Goal: Task Accomplishment & Management: Manage account settings

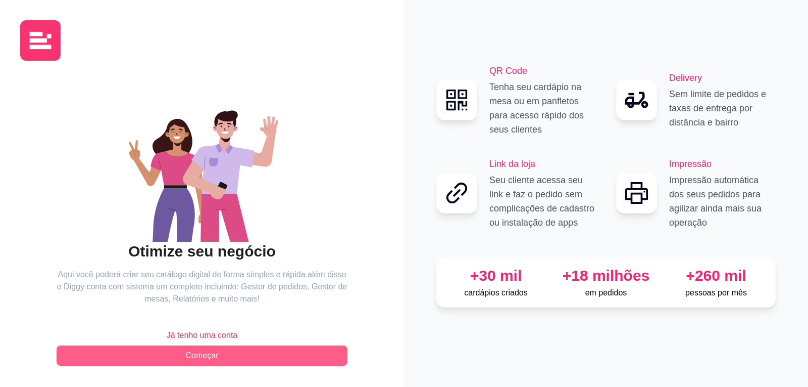
click at [204, 357] on span "Começar" at bounding box center [202, 355] width 33 height 12
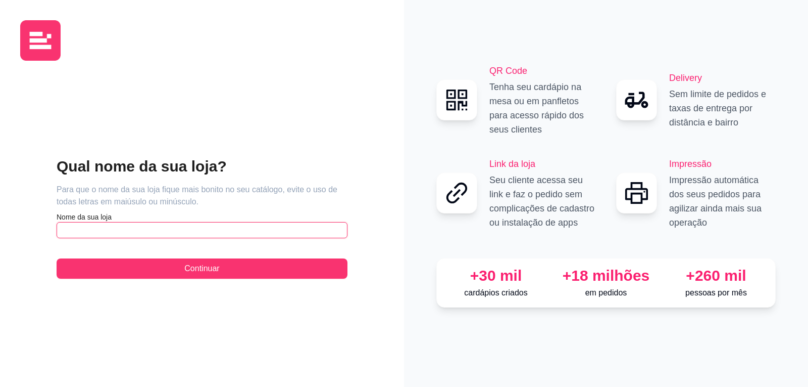
click at [185, 229] on input "text" at bounding box center [202, 230] width 291 height 16
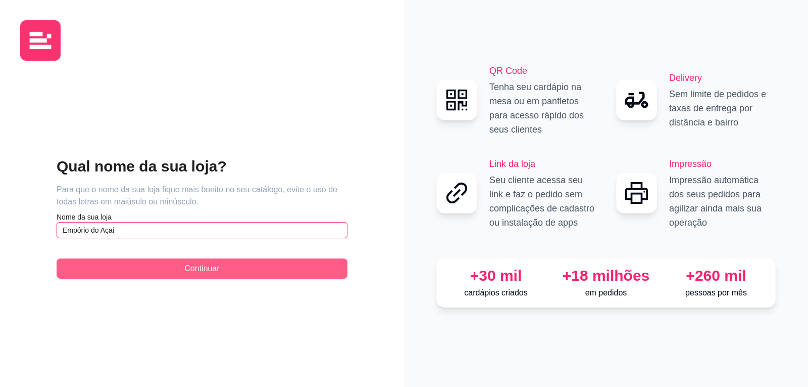
type input "Empório do Açaí"
click at [197, 268] on span "Continuar" at bounding box center [201, 268] width 35 height 12
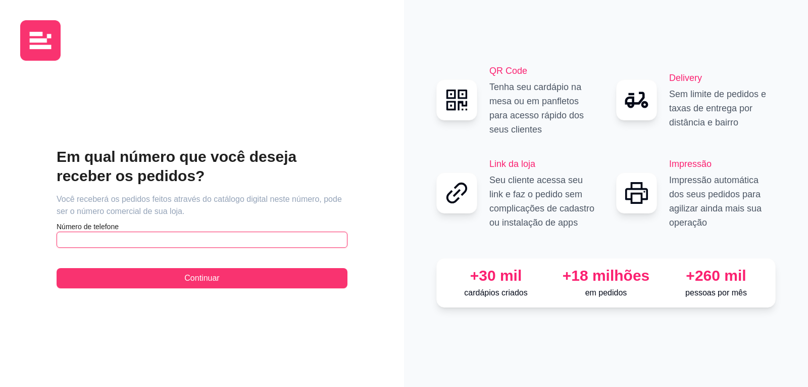
click at [225, 243] on input "text" at bounding box center [202, 239] width 291 height 16
type input "[PHONE_NUMBER]"
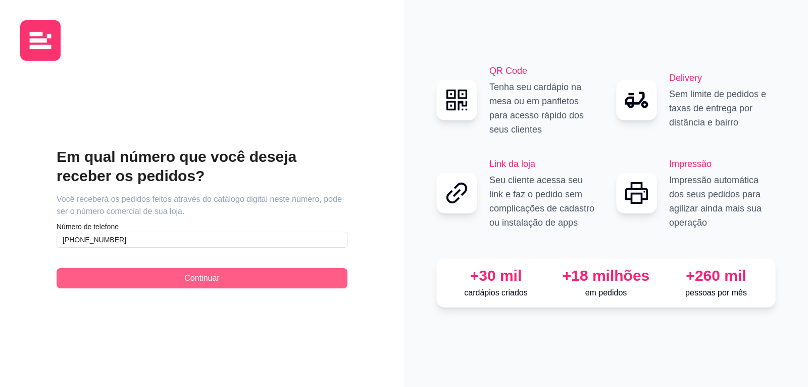
click at [288, 275] on button "Continuar" at bounding box center [202, 278] width 291 height 20
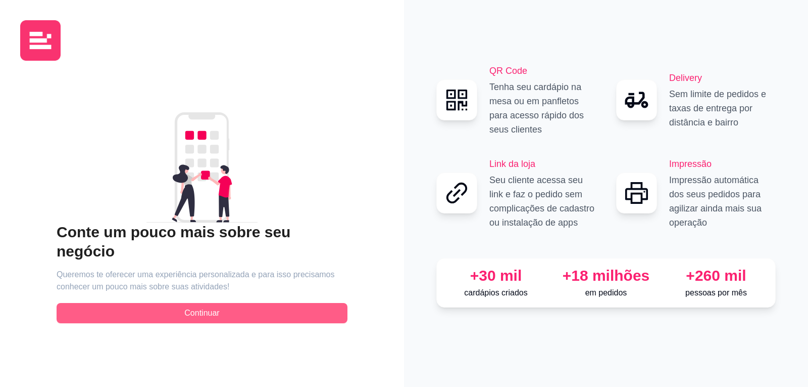
click at [242, 306] on button "Continuar" at bounding box center [202, 313] width 291 height 20
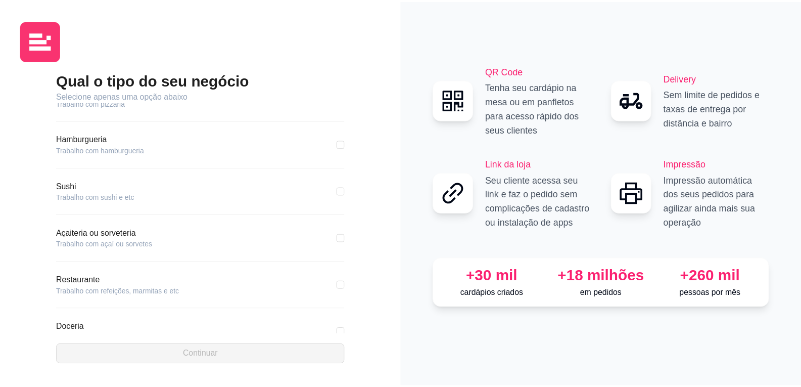
scroll to position [51, 0]
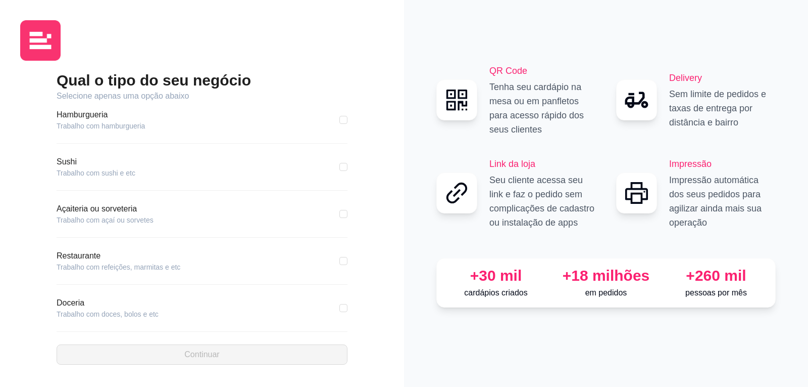
click at [136, 213] on article "Açaiteria ou sorveteria" at bounding box center [105, 209] width 97 height 12
click at [340, 214] on input "checkbox" at bounding box center [344, 214] width 8 height 8
checkbox input "true"
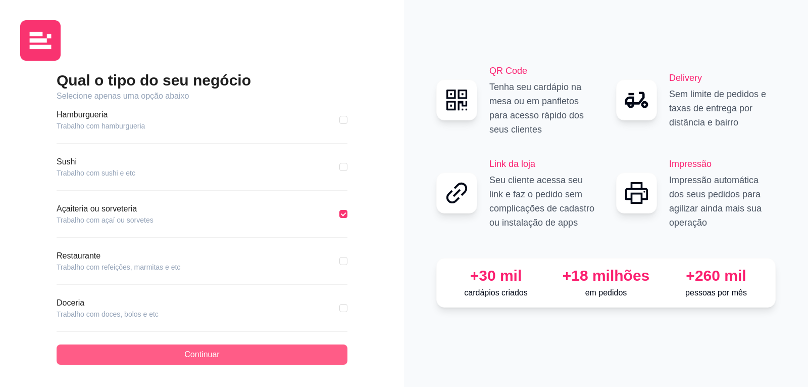
click at [231, 348] on button "Continuar" at bounding box center [202, 354] width 291 height 20
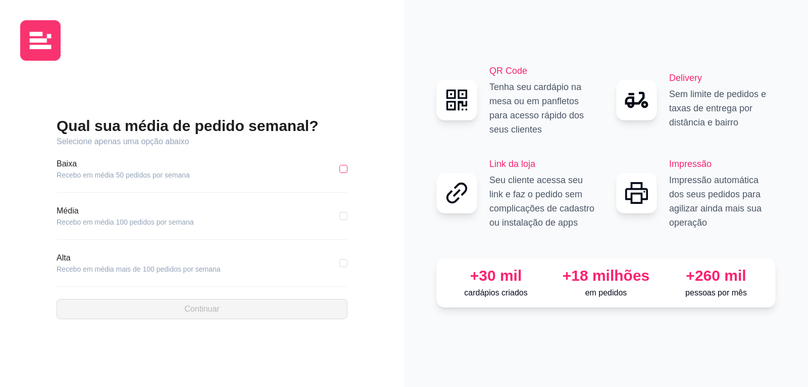
click at [343, 168] on input "checkbox" at bounding box center [344, 169] width 8 height 8
checkbox input "true"
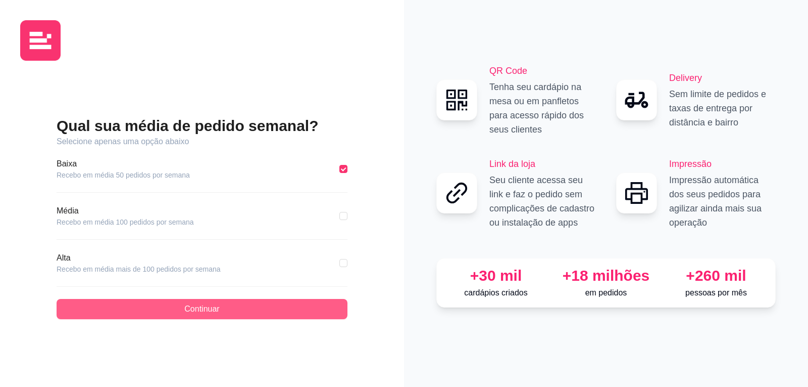
click at [285, 312] on button "Continuar" at bounding box center [202, 309] width 291 height 20
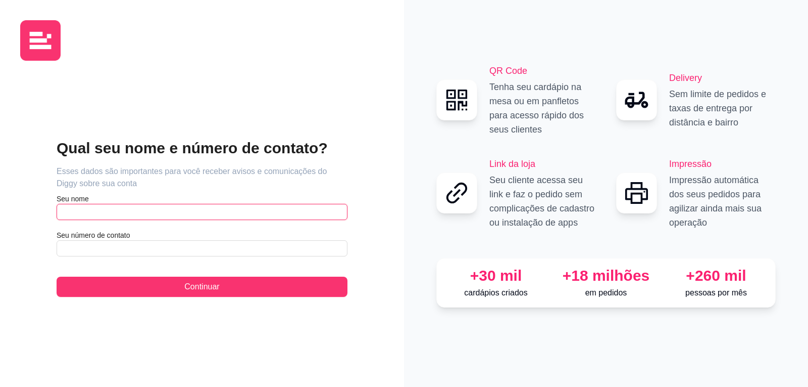
click at [172, 210] on input "text" at bounding box center [202, 212] width 291 height 16
click at [296, 214] on input "[PERSON_NAME]" at bounding box center [202, 212] width 291 height 16
type input "[PERSON_NAME]"
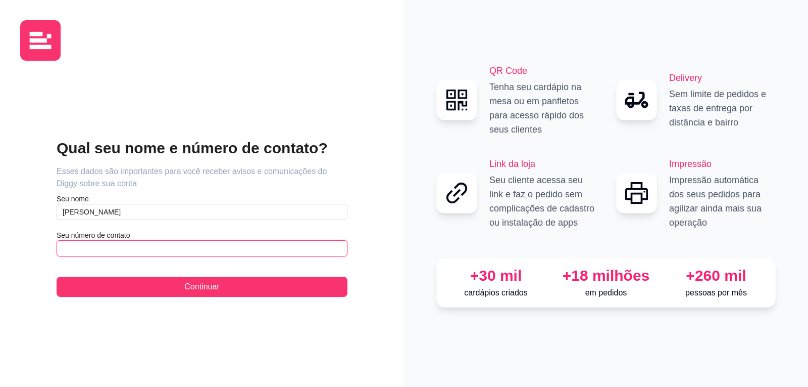
click at [232, 256] on input "text" at bounding box center [202, 248] width 291 height 16
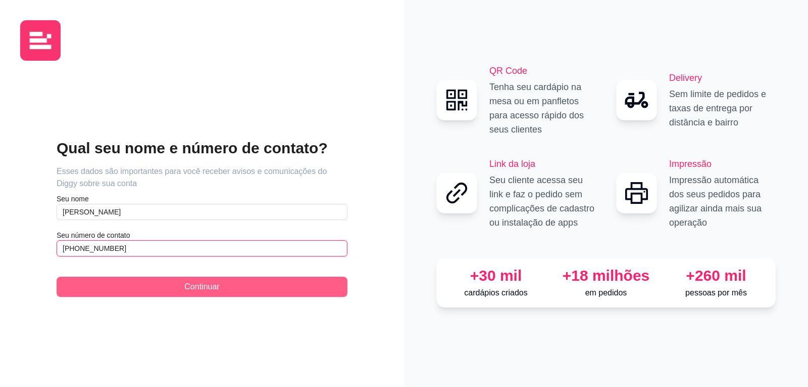
type input "[PHONE_NUMBER]"
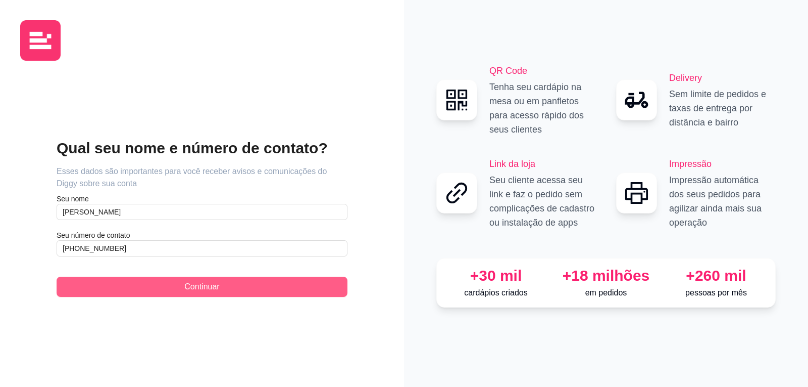
click at [235, 282] on button "Continuar" at bounding box center [202, 286] width 291 height 20
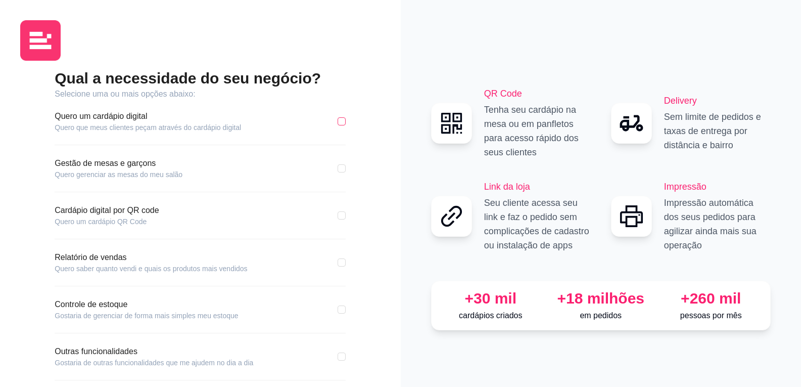
click at [343, 124] on input "checkbox" at bounding box center [342, 121] width 8 height 8
checkbox input "true"
click at [339, 260] on input "checkbox" at bounding box center [342, 262] width 8 height 8
checkbox input "true"
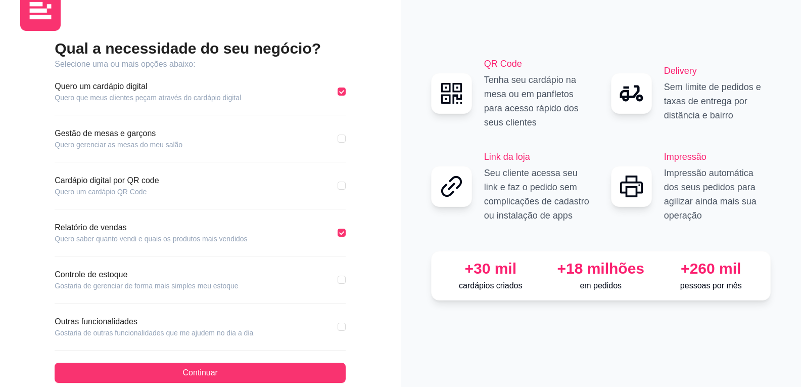
scroll to position [46, 0]
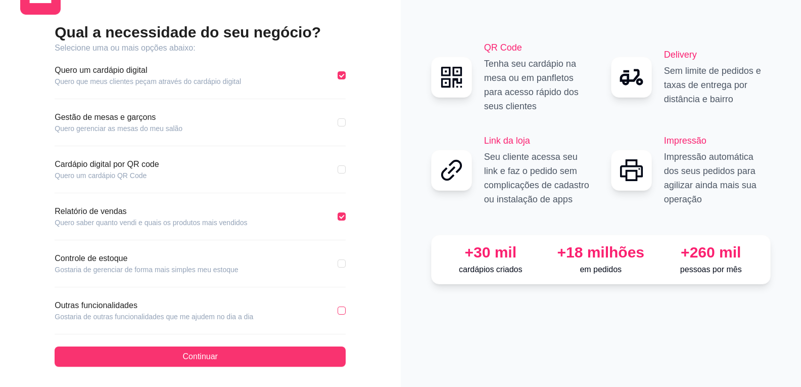
click at [338, 308] on input "checkbox" at bounding box center [342, 310] width 8 height 8
checkbox input "true"
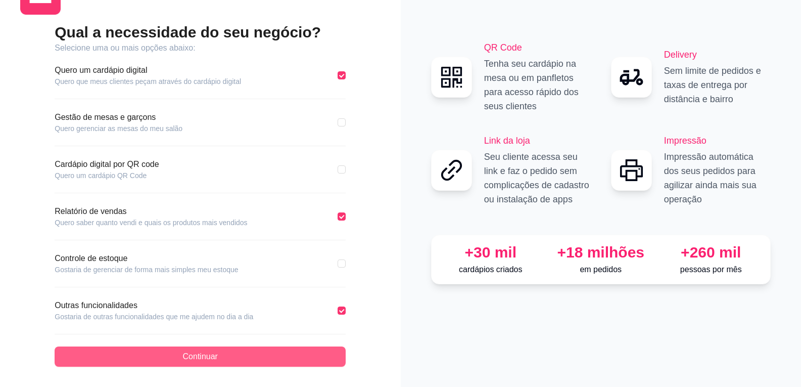
click at [241, 355] on button "Continuar" at bounding box center [200, 356] width 291 height 20
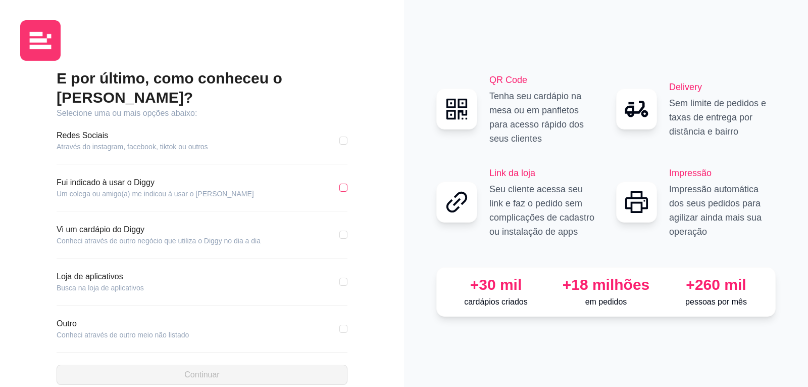
click at [346, 183] on input "checkbox" at bounding box center [344, 187] width 8 height 8
checkbox input "true"
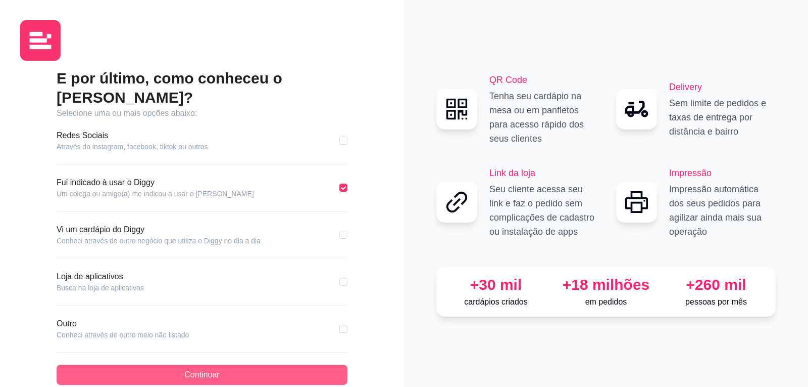
click at [149, 346] on div "E por último, como conheceu o [PERSON_NAME]? Selecione uma ou mais opções abaix…" at bounding box center [202, 227] width 291 height 316
click at [151, 364] on button "Continuar" at bounding box center [202, 374] width 291 height 20
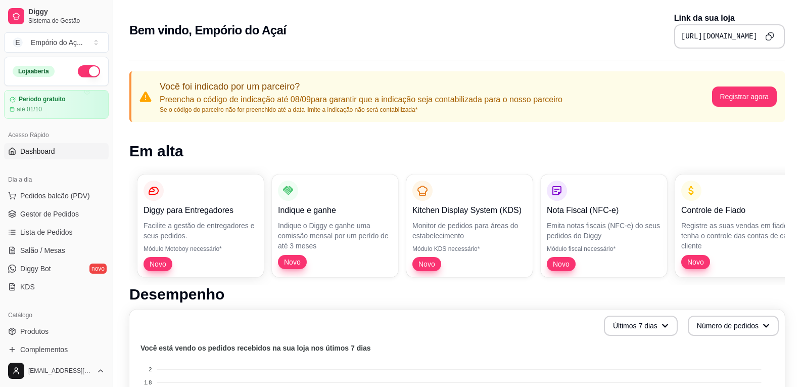
click at [769, 40] on icon "Copy to clipboard" at bounding box center [768, 37] width 5 height 5
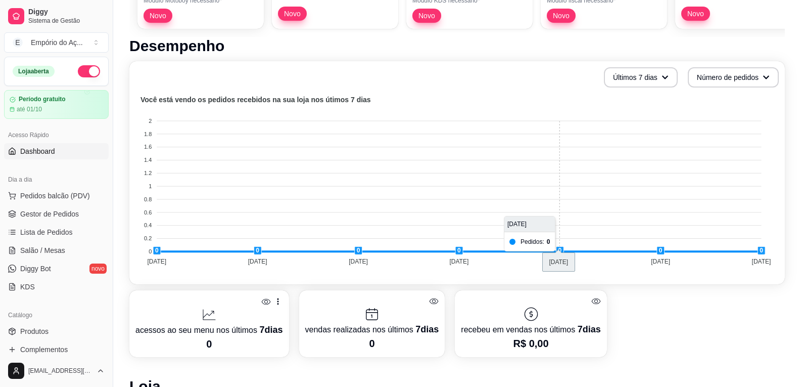
scroll to position [253, 0]
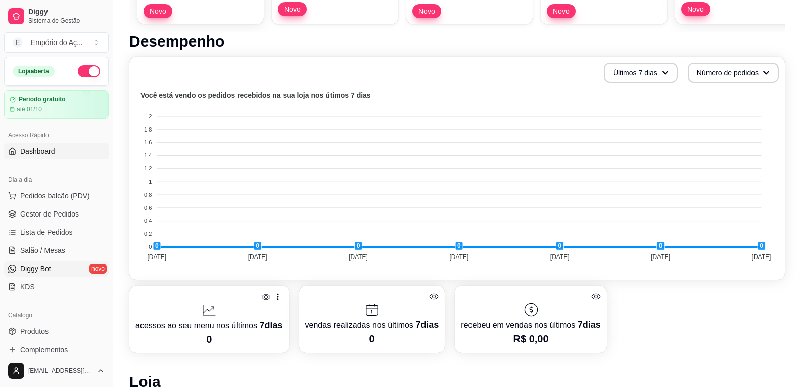
click at [56, 271] on link "Diggy Bot novo" at bounding box center [56, 268] width 105 height 16
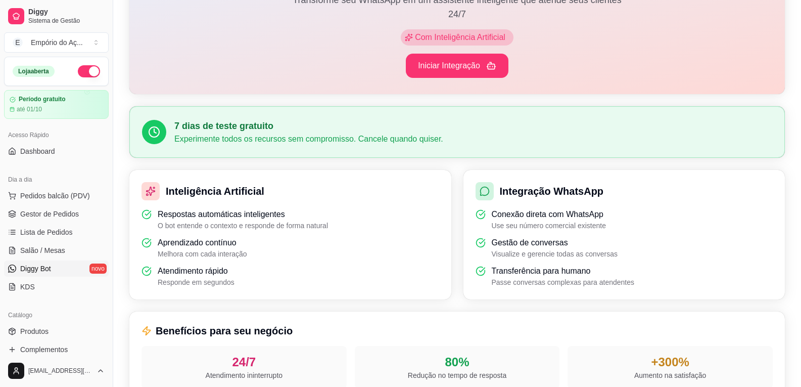
scroll to position [152, 0]
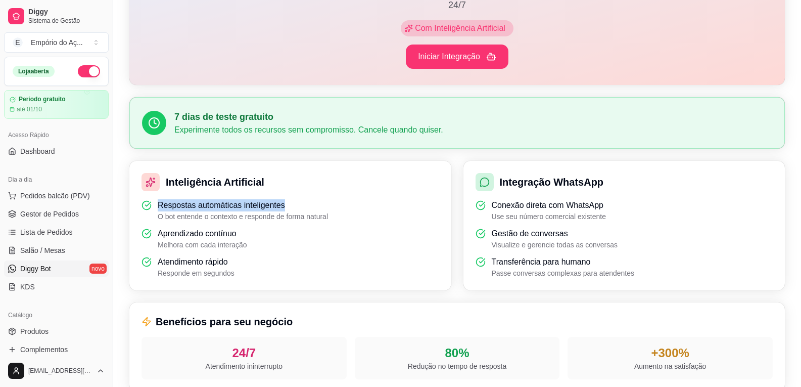
drag, startPoint x: 159, startPoint y: 206, endPoint x: 310, endPoint y: 202, distance: 151.1
click at [310, 202] on div "Respostas automáticas inteligentes O bot entende o contexto e responde de forma…" at bounding box center [290, 210] width 298 height 22
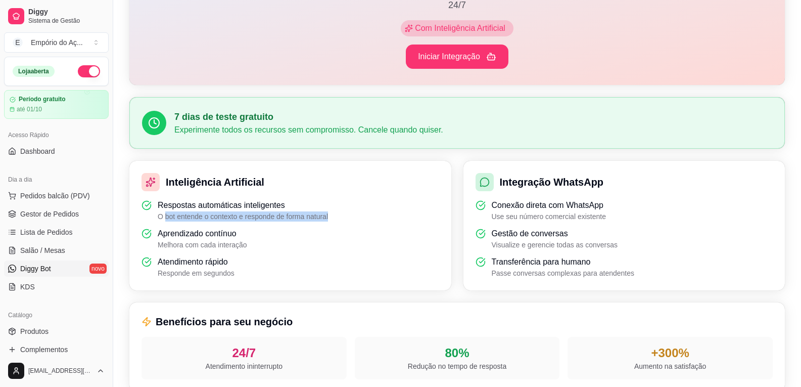
drag, startPoint x: 165, startPoint y: 218, endPoint x: 349, endPoint y: 220, distance: 184.4
click at [349, 220] on div "Respostas automáticas inteligentes O bot entende o contexto e responde de forma…" at bounding box center [290, 210] width 298 height 22
click at [266, 217] on p "O bot entende o contexto e responde de forma natural" at bounding box center [243, 216] width 170 height 10
drag, startPoint x: 317, startPoint y: 218, endPoint x: 338, endPoint y: 217, distance: 20.2
click at [338, 217] on div "Respostas automáticas inteligentes O bot entende o contexto e responde de forma…" at bounding box center [290, 210] width 298 height 22
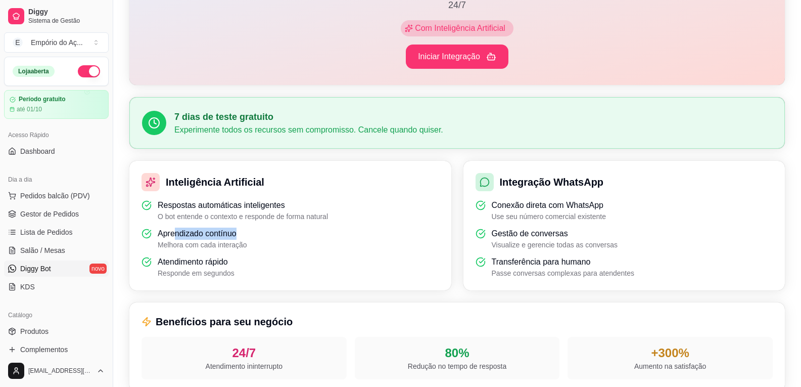
drag, startPoint x: 175, startPoint y: 238, endPoint x: 256, endPoint y: 230, distance: 81.7
click at [256, 230] on div "Aprendizado contínuo Melhora com cada interação" at bounding box center [290, 238] width 298 height 22
drag, startPoint x: 163, startPoint y: 244, endPoint x: 192, endPoint y: 244, distance: 28.3
click at [192, 244] on p "Melhora com cada interação" at bounding box center [202, 245] width 89 height 10
drag, startPoint x: 249, startPoint y: 244, endPoint x: 258, endPoint y: 244, distance: 8.6
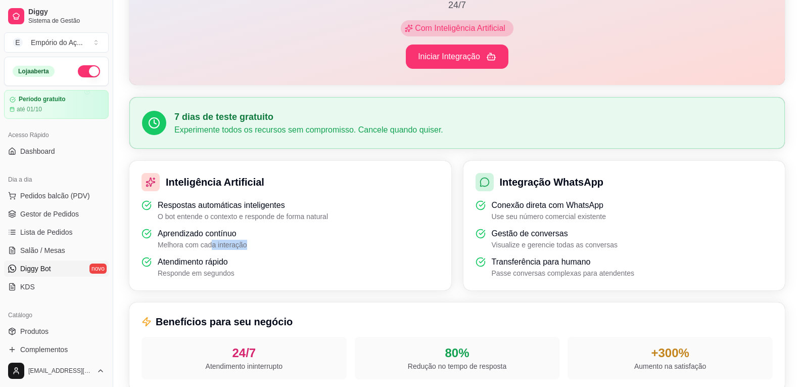
click at [258, 244] on div "Aprendizado contínuo Melhora com cada interação" at bounding box center [290, 238] width 298 height 22
click at [209, 265] on p "Atendimento rápido" at bounding box center [196, 262] width 77 height 12
drag, startPoint x: 171, startPoint y: 280, endPoint x: 248, endPoint y: 277, distance: 77.4
click at [247, 277] on div "Inteligência Artificial Respostas automáticas inteligentes O bot entende o cont…" at bounding box center [290, 225] width 322 height 129
drag, startPoint x: 545, startPoint y: 202, endPoint x: 594, endPoint y: 199, distance: 48.6
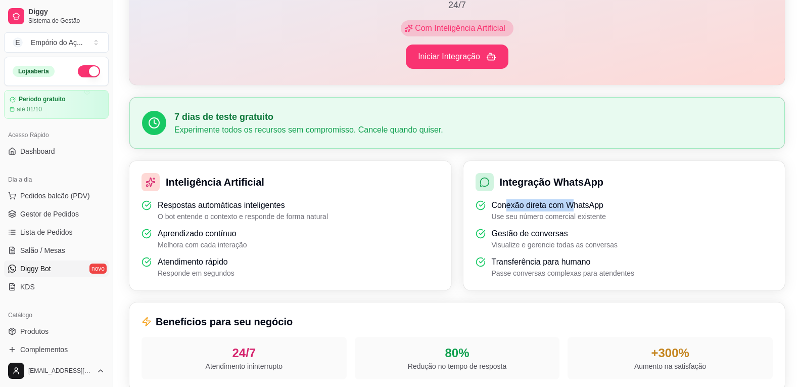
click at [594, 199] on p "Conexão direta com WhatsApp" at bounding box center [549, 205] width 114 height 12
drag, startPoint x: 500, startPoint y: 236, endPoint x: 568, endPoint y: 236, distance: 68.7
click at [568, 236] on p "Gestão de conversas" at bounding box center [555, 233] width 126 height 12
drag, startPoint x: 503, startPoint y: 261, endPoint x: 587, endPoint y: 261, distance: 83.9
click at [587, 261] on p "Transferência para humano" at bounding box center [563, 262] width 143 height 12
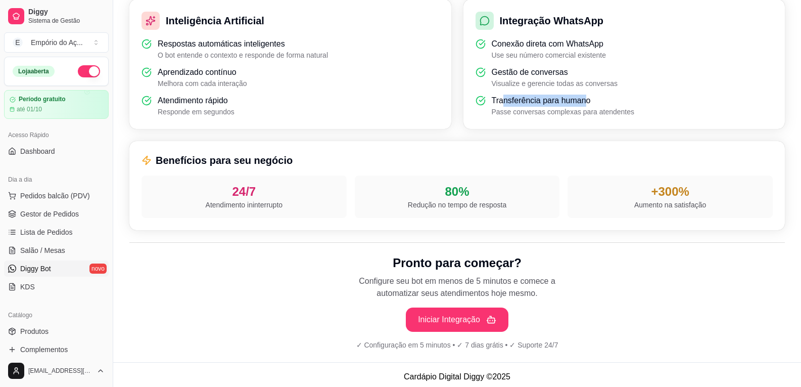
scroll to position [317, 0]
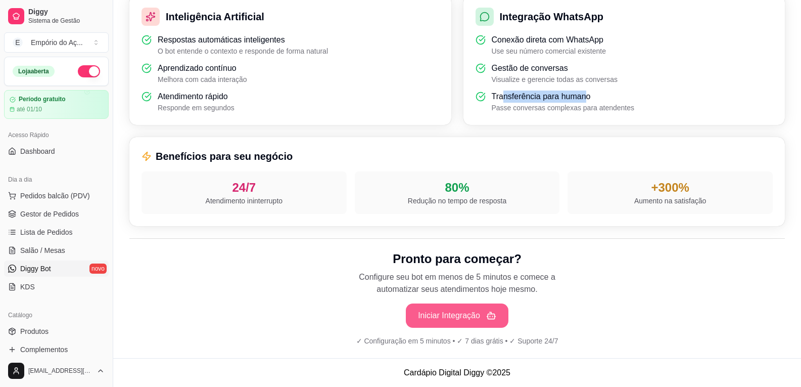
click at [449, 316] on button "Iniciar Integração" at bounding box center [457, 315] width 103 height 24
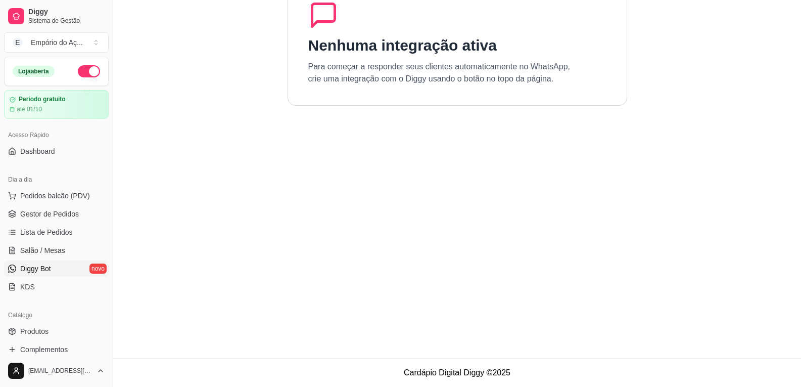
scroll to position [0, 0]
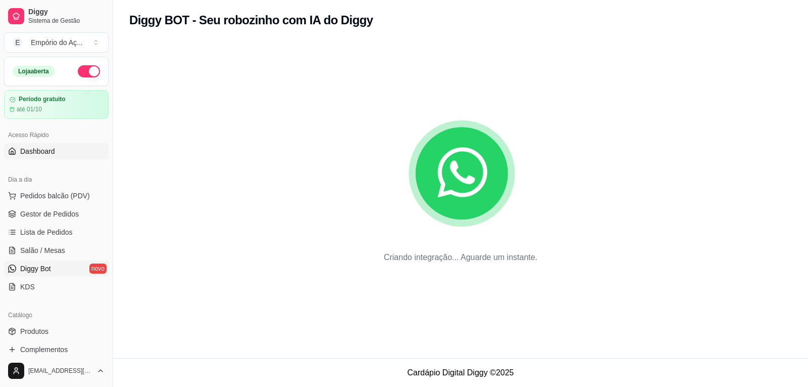
click at [26, 151] on span "Dashboard" at bounding box center [37, 151] width 35 height 10
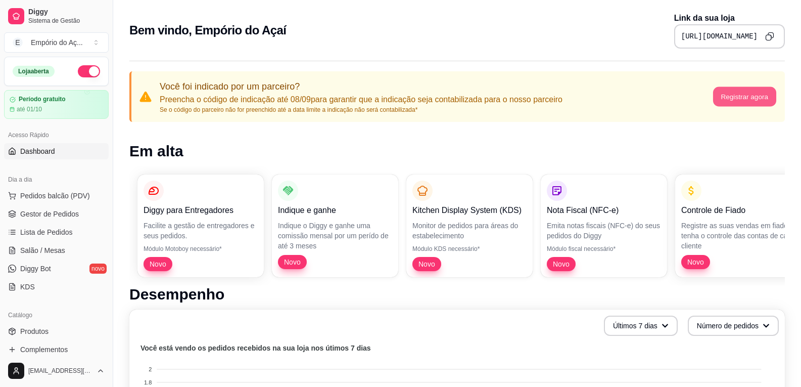
click at [739, 96] on button "Registrar agora" at bounding box center [743, 97] width 63 height 20
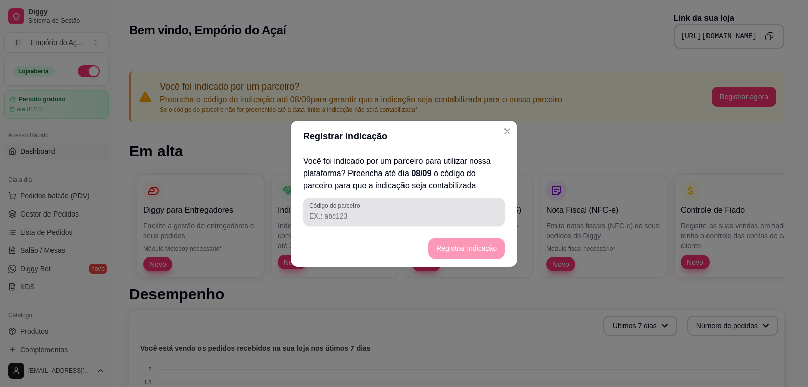
click at [404, 224] on div "Código do parceiro" at bounding box center [404, 212] width 202 height 28
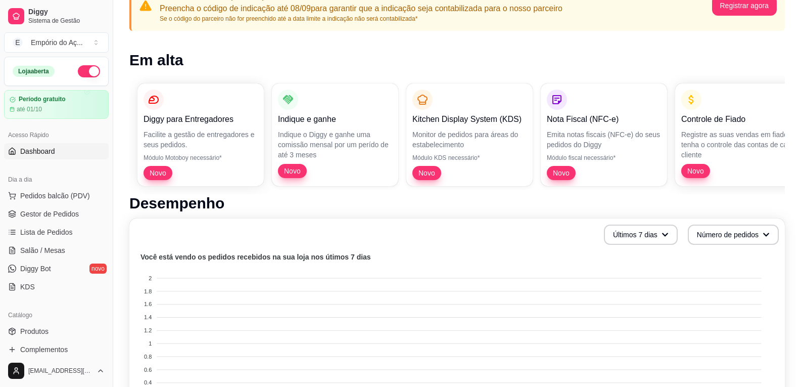
scroll to position [101, 0]
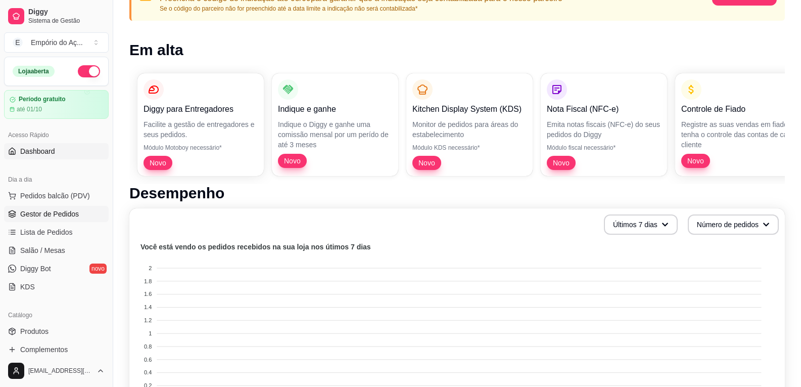
click at [55, 216] on span "Gestor de Pedidos" at bounding box center [49, 214] width 59 height 10
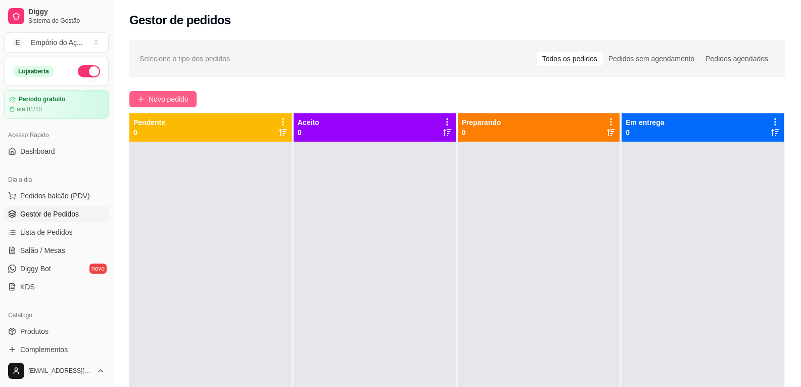
click at [159, 94] on span "Novo pedido" at bounding box center [169, 98] width 40 height 11
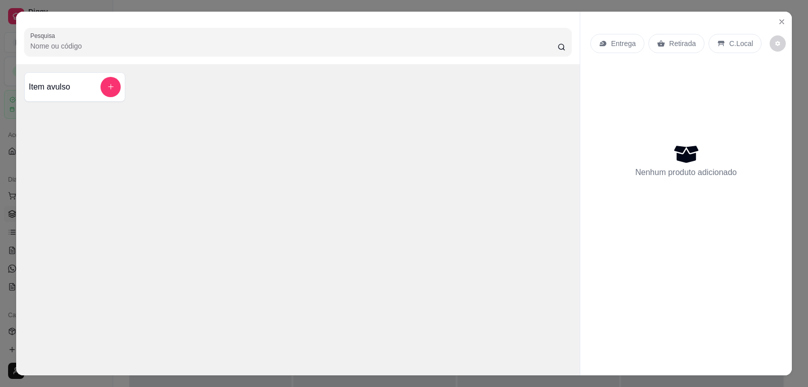
click at [55, 84] on h4 "Item avulso" at bounding box center [49, 87] width 41 height 12
click at [779, 24] on icon "Close" at bounding box center [782, 22] width 8 height 8
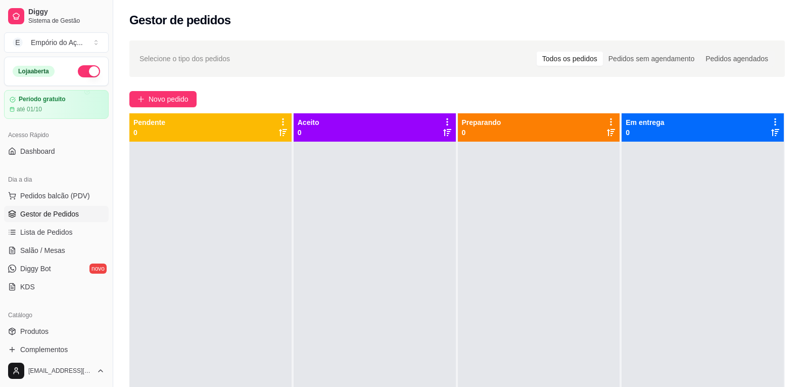
drag, startPoint x: 386, startPoint y: 125, endPoint x: 417, endPoint y: 126, distance: 31.9
click at [417, 126] on div "Aceito 0" at bounding box center [375, 127] width 154 height 20
click at [654, 62] on div "Pedidos sem agendamento" at bounding box center [651, 59] width 97 height 14
click at [603, 52] on input "Pedidos sem agendamento" at bounding box center [603, 52] width 0 height 0
click at [585, 62] on div "Todos os pedidos" at bounding box center [570, 59] width 66 height 14
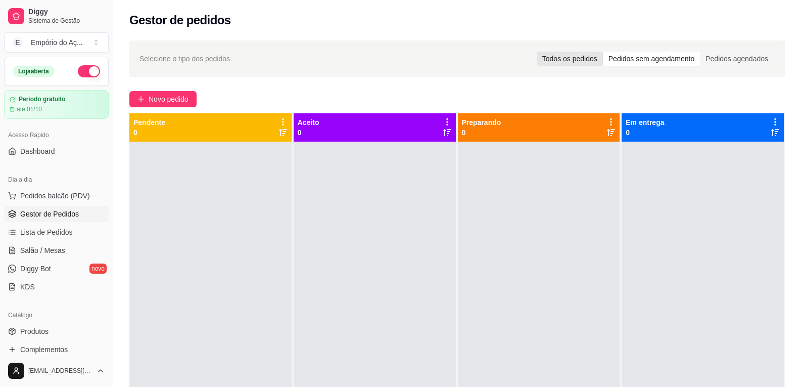
click at [537, 52] on input "Todos os pedidos" at bounding box center [537, 52] width 0 height 0
click at [784, 60] on div "Selecione o tipo dos pedidos Todos os pedidos Pedidos sem agendamento Pedidos a…" at bounding box center [456, 58] width 655 height 36
click at [727, 55] on div "Pedidos agendados" at bounding box center [737, 59] width 74 height 14
click at [700, 52] on input "Pedidos agendados" at bounding box center [700, 52] width 0 height 0
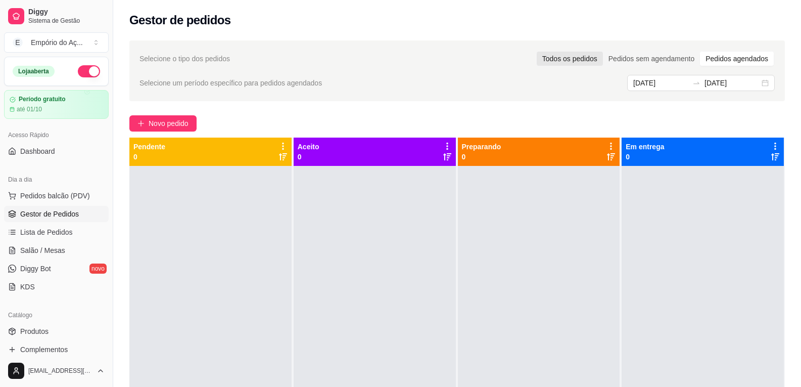
click at [579, 63] on div "Todos os pedidos" at bounding box center [570, 59] width 66 height 14
click at [537, 52] on input "Todos os pedidos" at bounding box center [537, 52] width 0 height 0
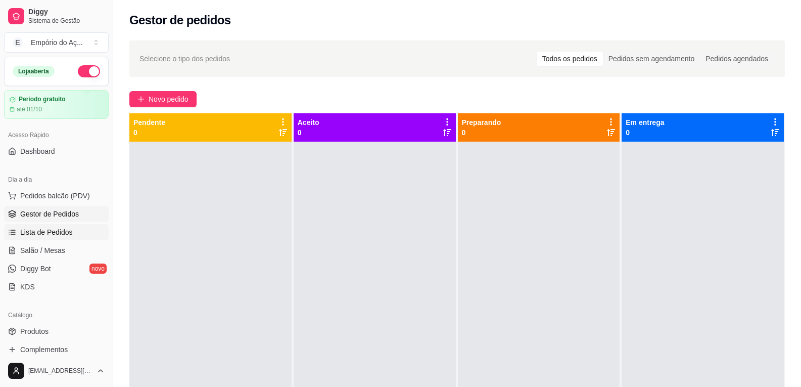
click at [70, 231] on span "Lista de Pedidos" at bounding box center [46, 232] width 53 height 10
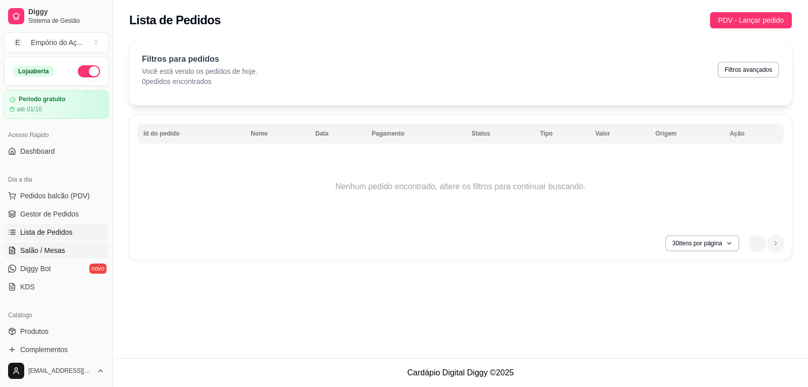
click at [57, 244] on link "Salão / Mesas" at bounding box center [56, 250] width 105 height 16
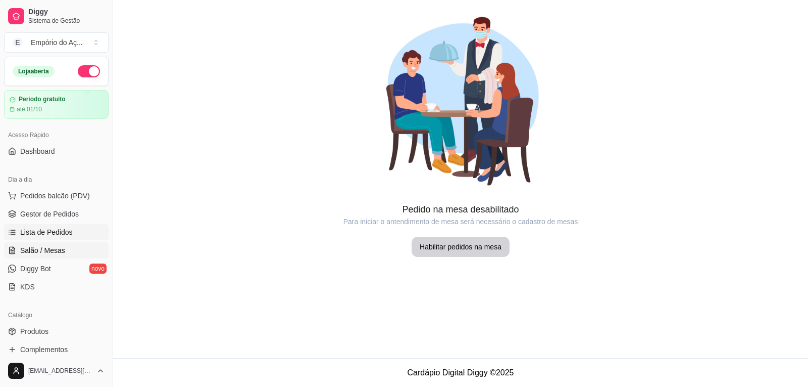
scroll to position [51, 0]
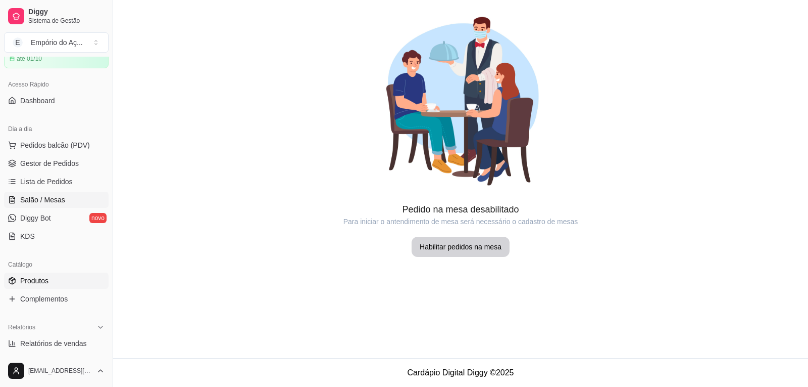
click at [53, 278] on link "Produtos" at bounding box center [56, 280] width 105 height 16
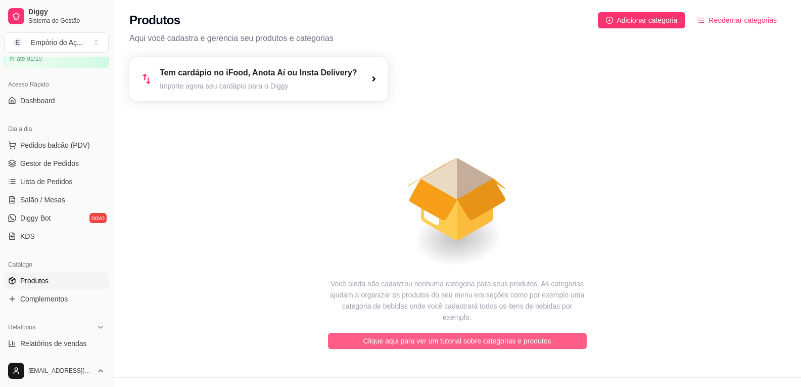
click at [392, 335] on span "Clique aqui para ver um tutorial sobre categorias e produtos" at bounding box center [457, 340] width 188 height 11
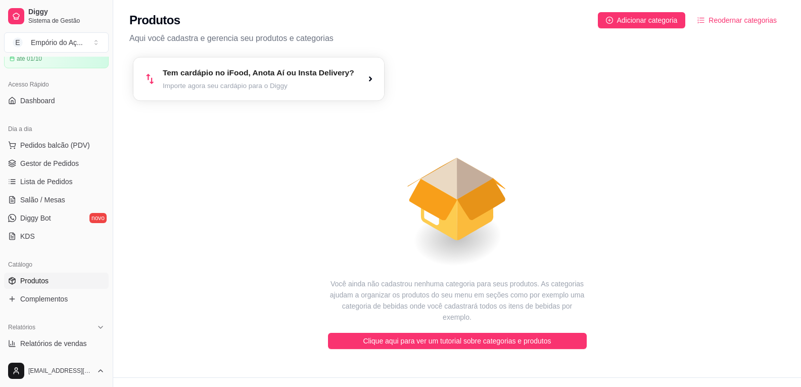
click at [328, 80] on div "Tem cardápio no iFood, Anota Aí ou Insta Delivery? Importe agora seu cardápio p…" at bounding box center [259, 79] width 192 height 24
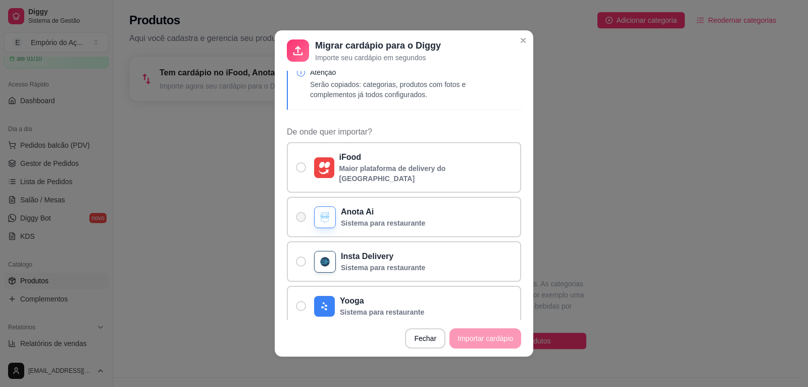
scroll to position [2, 0]
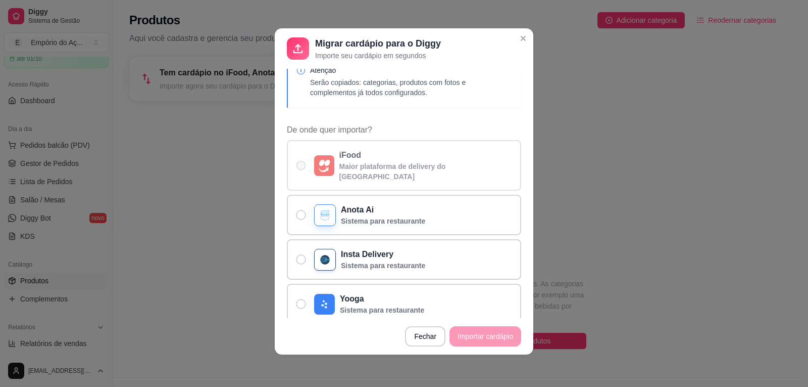
click at [389, 156] on p "iFood" at bounding box center [426, 155] width 173 height 12
click at [302, 167] on input "iFood Maior plataforma de delivery do [GEOGRAPHIC_DATA]" at bounding box center [299, 170] width 7 height 7
radio input "true"
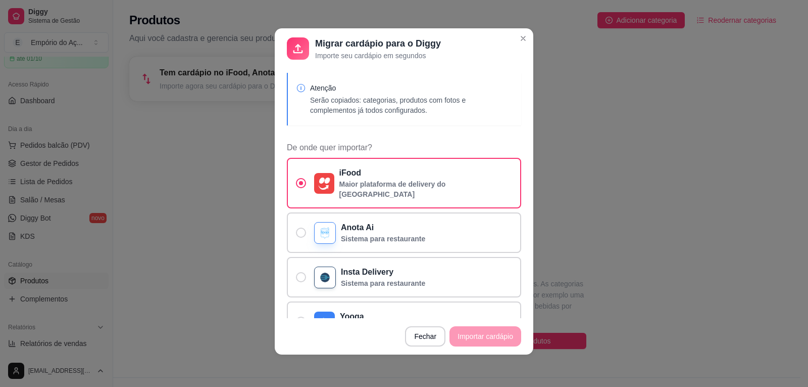
scroll to position [0, 0]
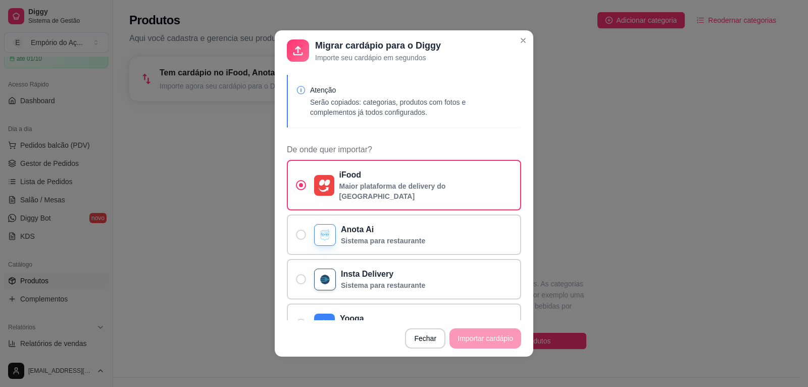
click at [465, 333] on footer "Fechar Importar cardápio" at bounding box center [404, 338] width 259 height 36
click at [318, 175] on div "De onde quer importar?" at bounding box center [324, 185] width 20 height 21
click at [302, 187] on input "iFood Maior plataforma de delivery do [GEOGRAPHIC_DATA]" at bounding box center [299, 190] width 7 height 7
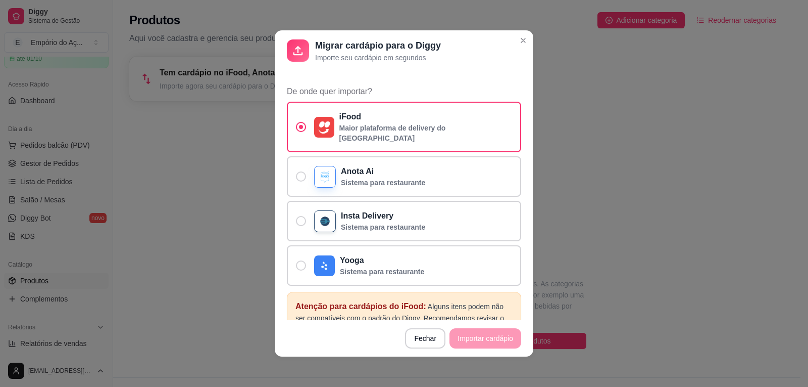
scroll to position [159, 0]
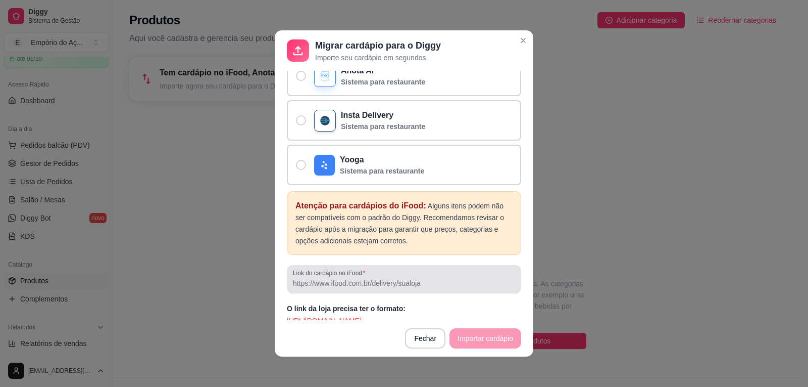
click at [357, 268] on label "Link do cardápio no iFood" at bounding box center [331, 272] width 76 height 9
click at [357, 278] on input "Link do cardápio no iFood" at bounding box center [404, 283] width 222 height 10
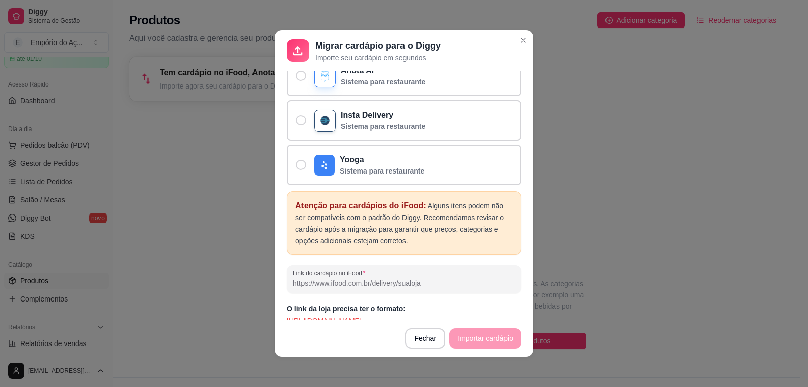
drag, startPoint x: 377, startPoint y: 312, endPoint x: 131, endPoint y: 308, distance: 246.1
click at [131, 308] on div "Migrar cardápio para o Diggy Importe seu cardápio em segundos Atenção Serão cop…" at bounding box center [404, 193] width 808 height 387
click at [432, 315] on p "[URL][DOMAIN_NAME]" at bounding box center [404, 320] width 234 height 10
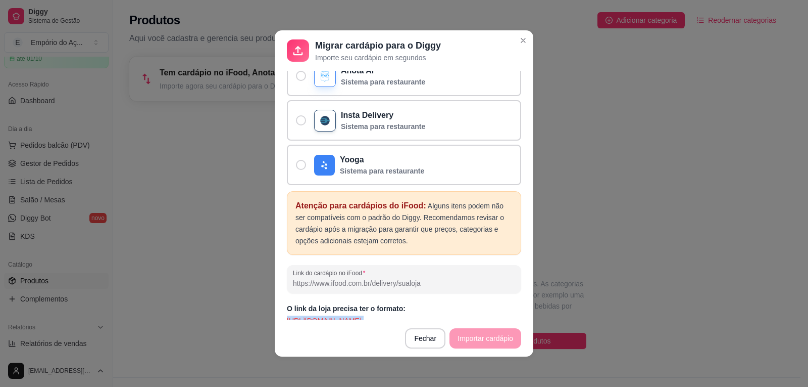
click at [432, 315] on p "[URL][DOMAIN_NAME]" at bounding box center [404, 320] width 234 height 10
copy section "[URL][DOMAIN_NAME] Fechar Importar cardápio"
click at [396, 278] on input "Link do cardápio no iFood" at bounding box center [404, 283] width 222 height 10
paste input "[URL][DOMAIN_NAME]"
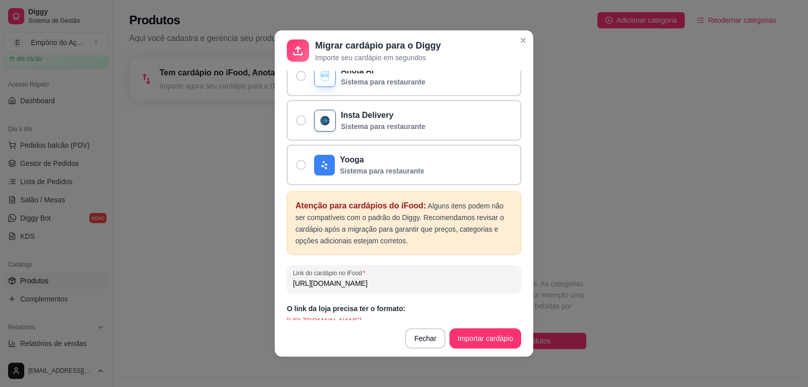
type input "[URL][DOMAIN_NAME]"
click at [479, 338] on button "Importar cardápio" at bounding box center [485, 338] width 69 height 20
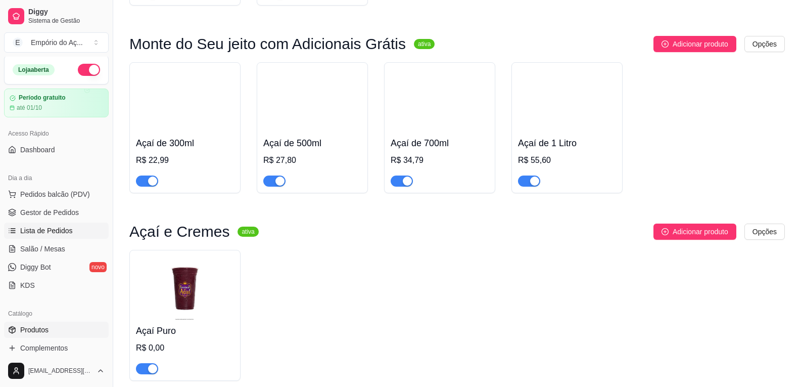
scroll to position [0, 0]
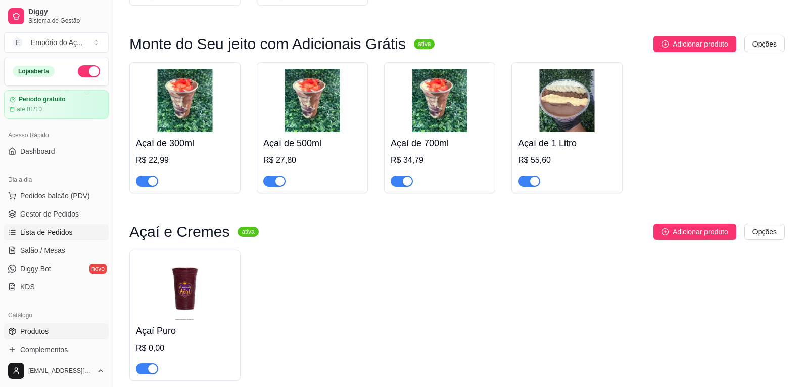
click at [48, 238] on link "Lista de Pedidos" at bounding box center [56, 232] width 105 height 16
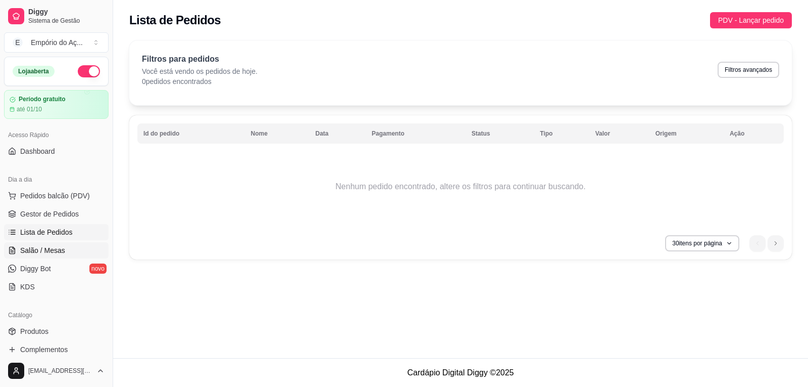
click at [48, 249] on span "Salão / Mesas" at bounding box center [42, 250] width 45 height 10
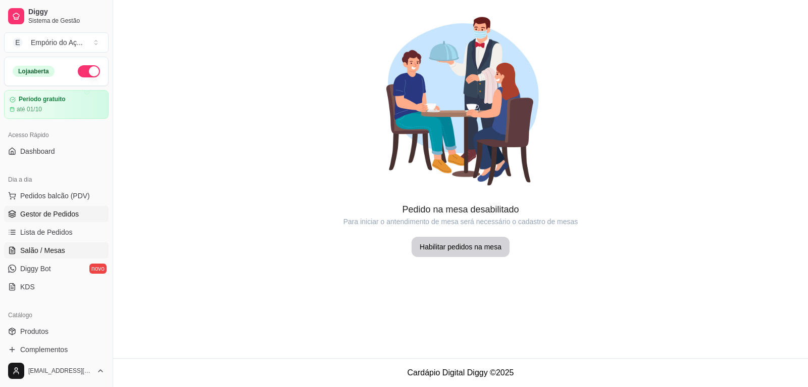
click at [54, 215] on span "Gestor de Pedidos" at bounding box center [49, 214] width 59 height 10
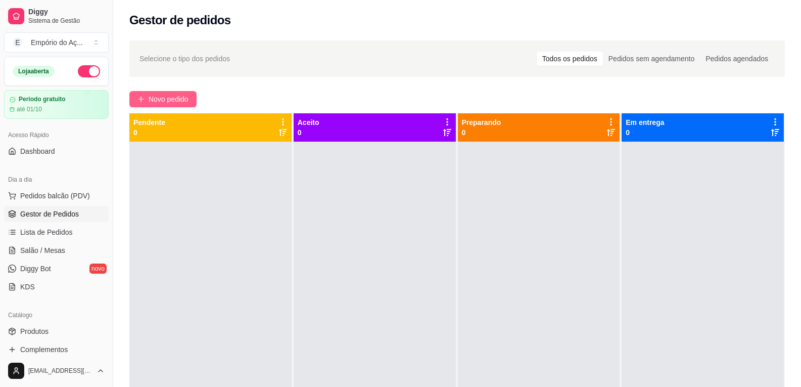
click at [159, 105] on button "Novo pedido" at bounding box center [162, 99] width 67 height 16
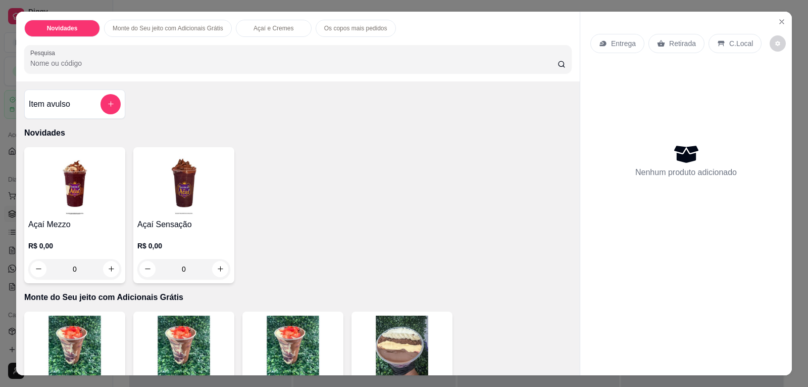
click at [211, 271] on div "0" at bounding box center [183, 269] width 93 height 20
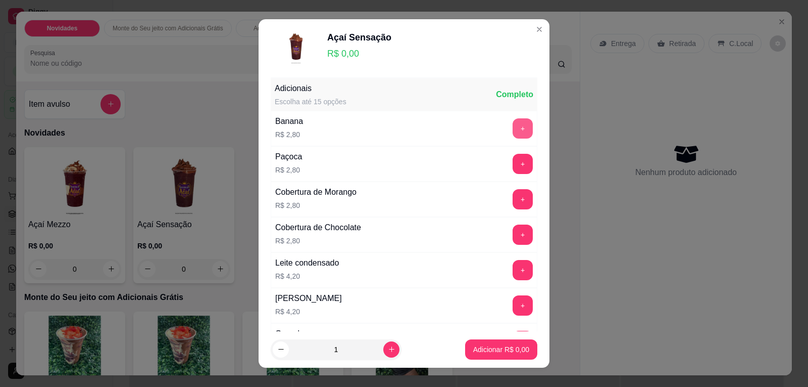
click at [513, 131] on button "+" at bounding box center [523, 128] width 20 height 20
click at [487, 346] on footer "1 Adicionar R$ 2,80" at bounding box center [404, 349] width 291 height 36
click at [388, 347] on icon "increase-product-quantity" at bounding box center [392, 349] width 8 height 8
type input "2"
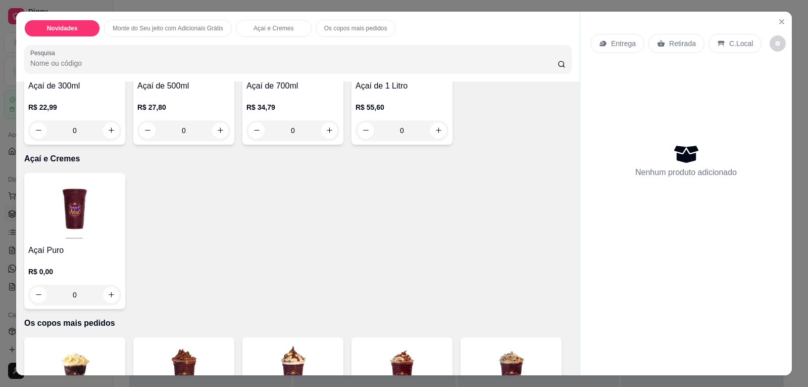
scroll to position [303, 0]
click at [213, 128] on div "0" at bounding box center [183, 130] width 93 height 20
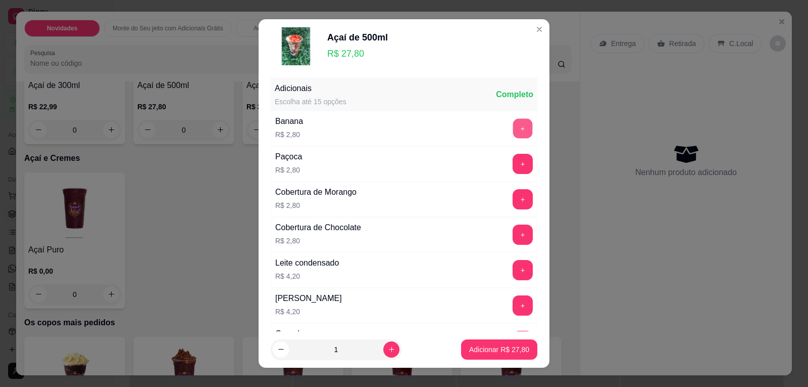
click at [513, 127] on button "+" at bounding box center [523, 129] width 20 height 20
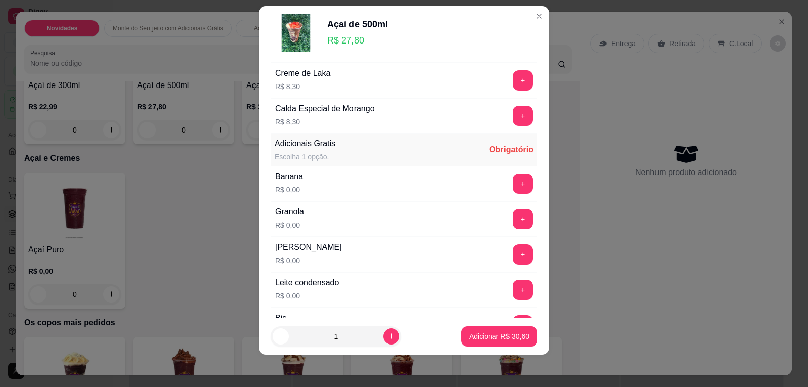
scroll to position [657, 0]
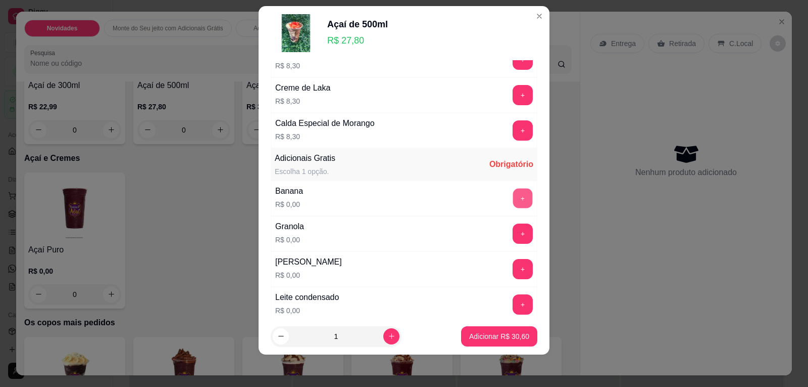
click at [513, 197] on button "+" at bounding box center [523, 198] width 20 height 20
click at [513, 204] on button "+" at bounding box center [523, 198] width 20 height 20
click at [513, 206] on button "+" at bounding box center [523, 198] width 20 height 20
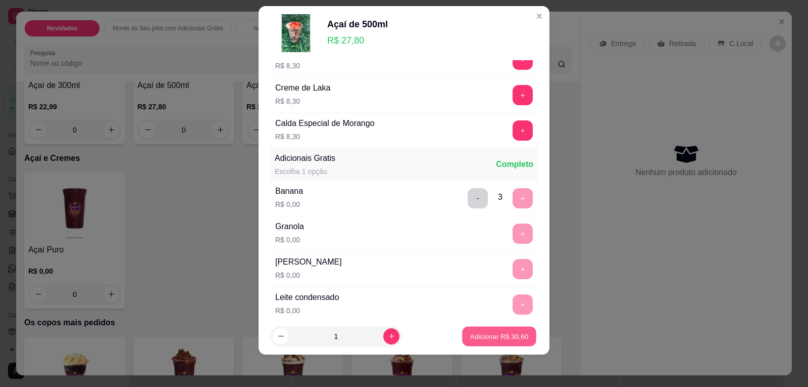
click at [484, 341] on button "Adicionar R$ 30,60" at bounding box center [499, 336] width 74 height 20
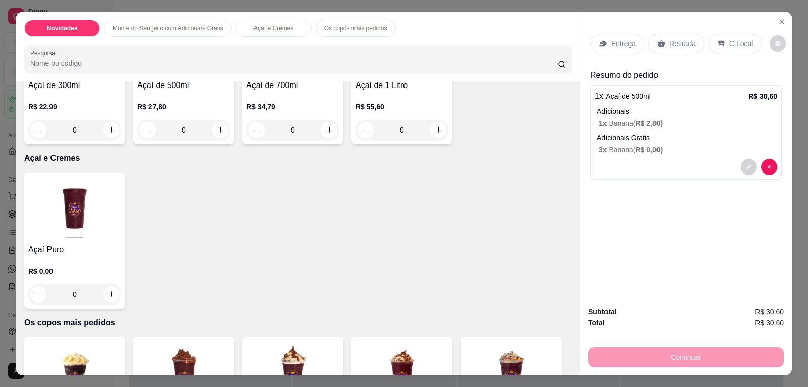
click at [612, 48] on p "Entrega" at bounding box center [623, 43] width 25 height 10
click at [686, 41] on p "Retirada" at bounding box center [683, 43] width 27 height 10
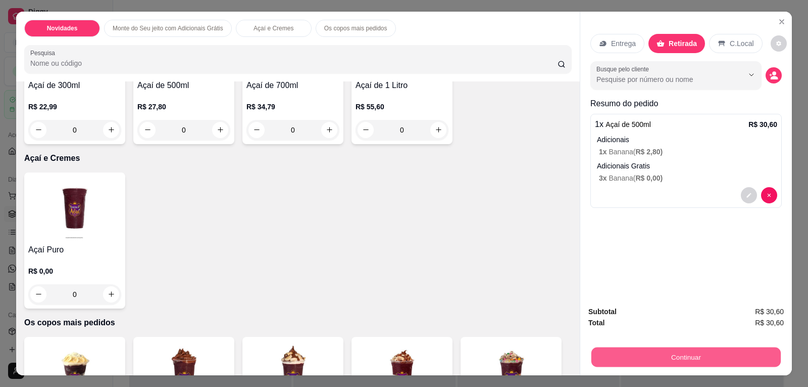
click at [633, 353] on button "Continuar" at bounding box center [686, 357] width 189 height 20
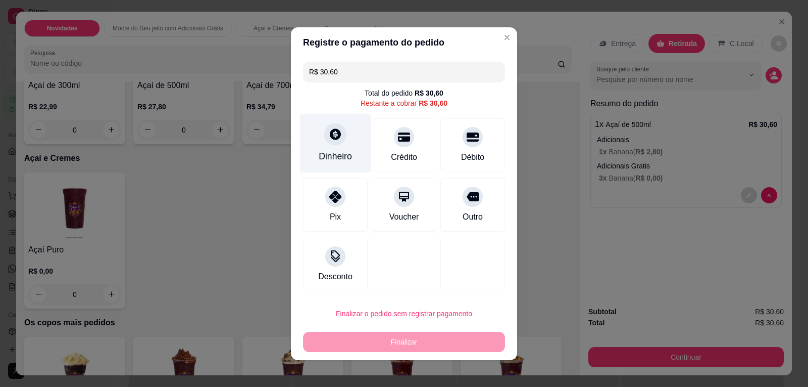
click at [330, 136] on icon at bounding box center [335, 133] width 11 height 11
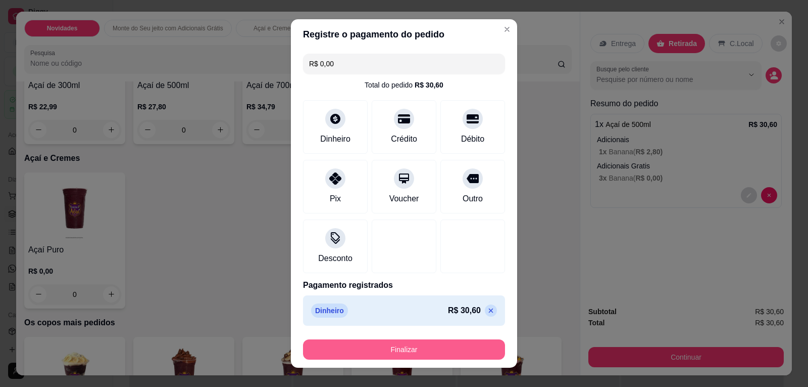
click at [419, 349] on button "Finalizar" at bounding box center [404, 349] width 202 height 20
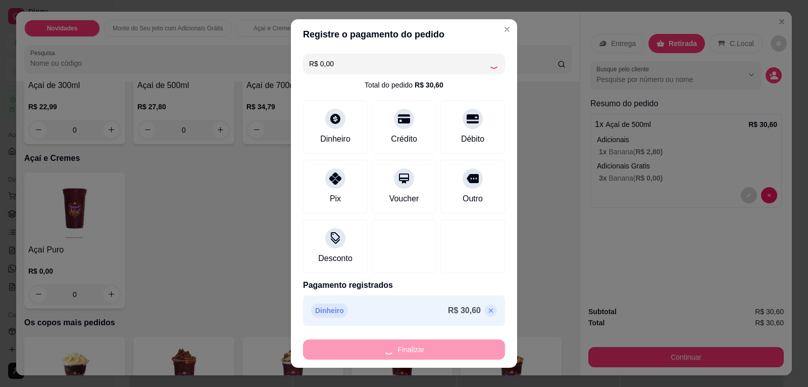
type input "-R$ 30,60"
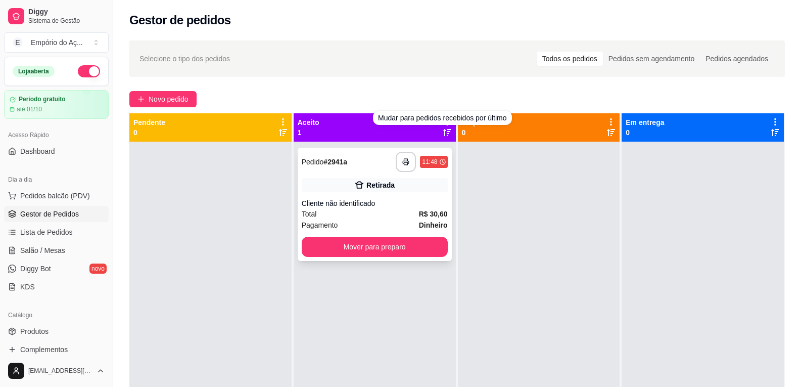
click at [408, 220] on div "Pagamento Dinheiro" at bounding box center [375, 224] width 146 height 11
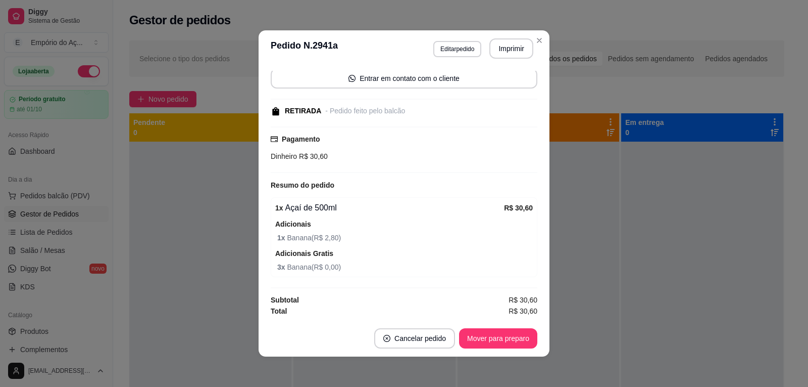
scroll to position [75, 0]
click at [406, 339] on button "Cancelar pedido" at bounding box center [414, 338] width 81 height 20
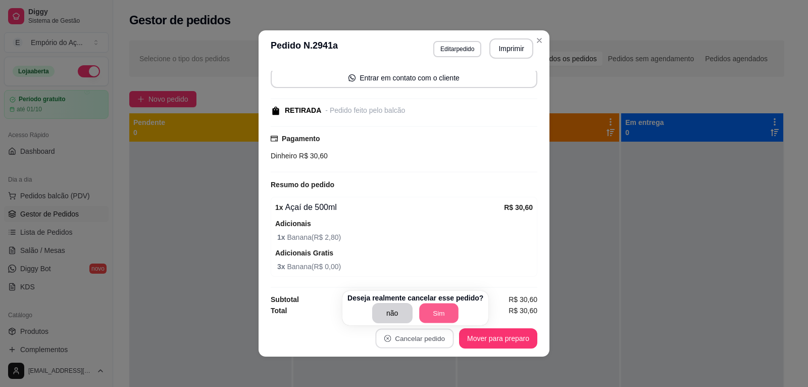
click at [436, 313] on button "Sim" at bounding box center [438, 313] width 39 height 20
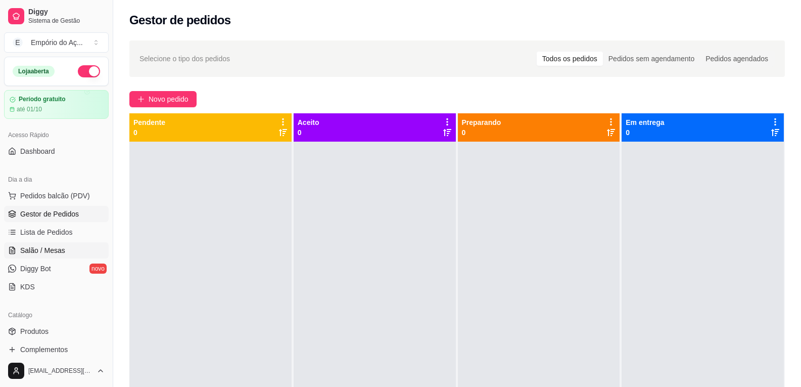
click at [55, 248] on span "Salão / Mesas" at bounding box center [42, 250] width 45 height 10
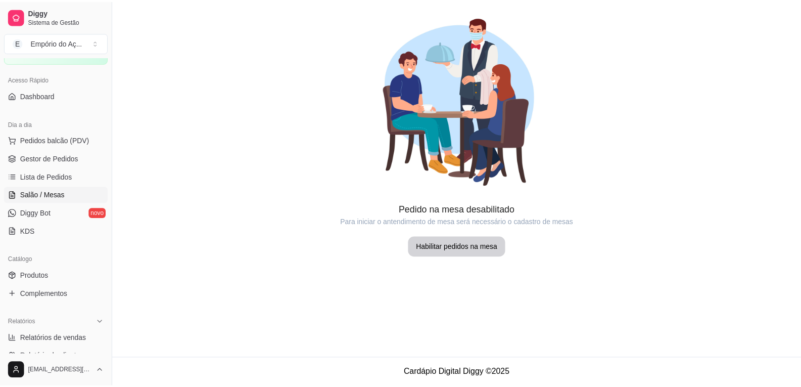
scroll to position [152, 0]
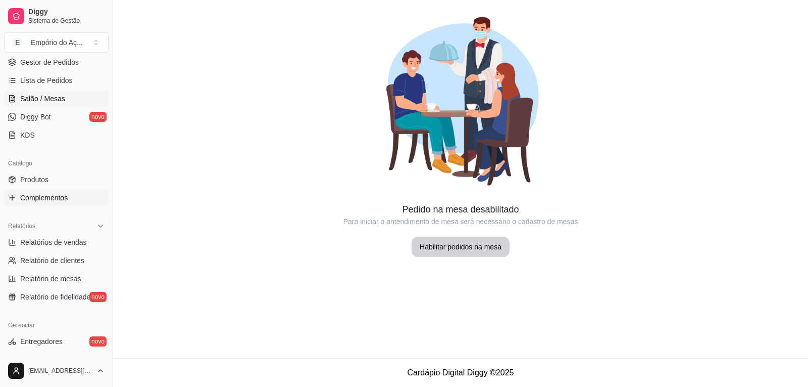
click at [75, 201] on link "Complementos" at bounding box center [56, 197] width 105 height 16
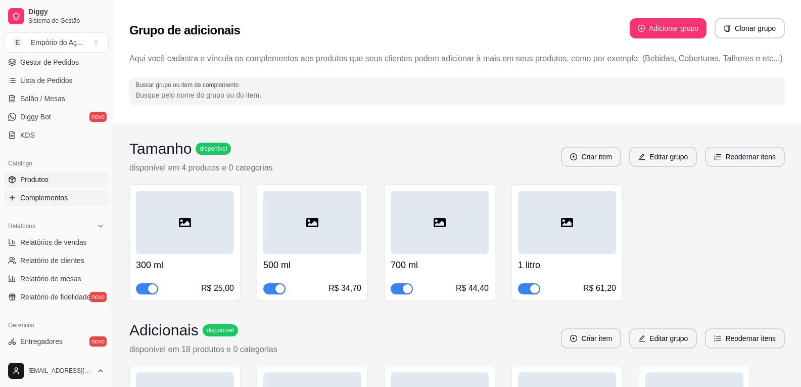
click at [67, 181] on link "Produtos" at bounding box center [56, 179] width 105 height 16
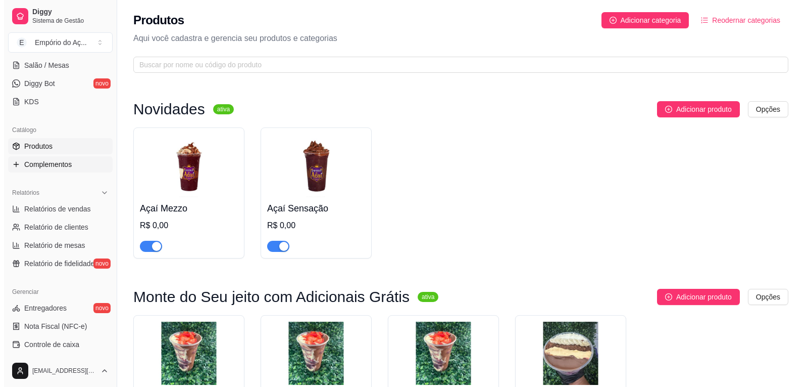
scroll to position [202, 0]
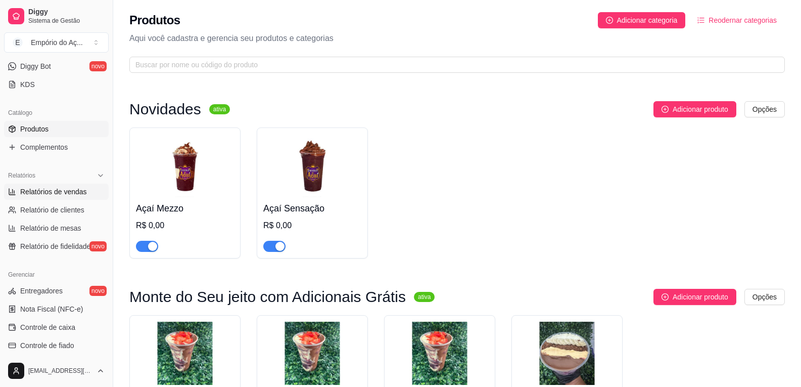
click at [69, 197] on link "Relatórios de vendas" at bounding box center [56, 191] width 105 height 16
select select "ALL"
select select "0"
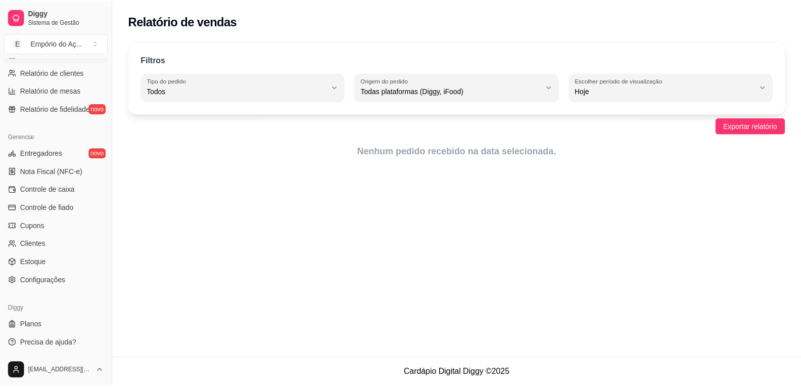
scroll to position [341, 0]
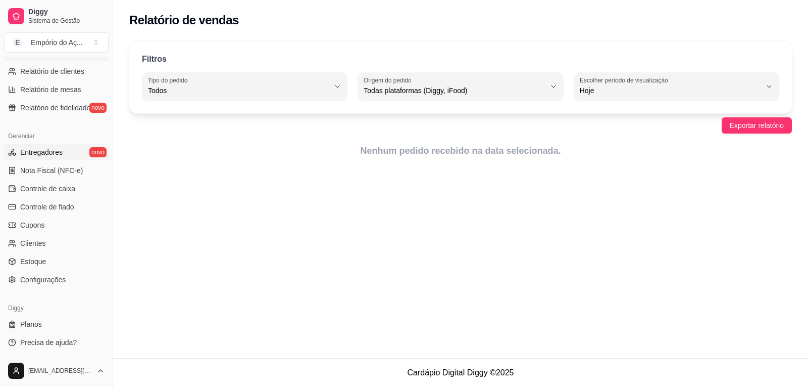
click at [84, 154] on link "Entregadores novo" at bounding box center [56, 152] width 105 height 16
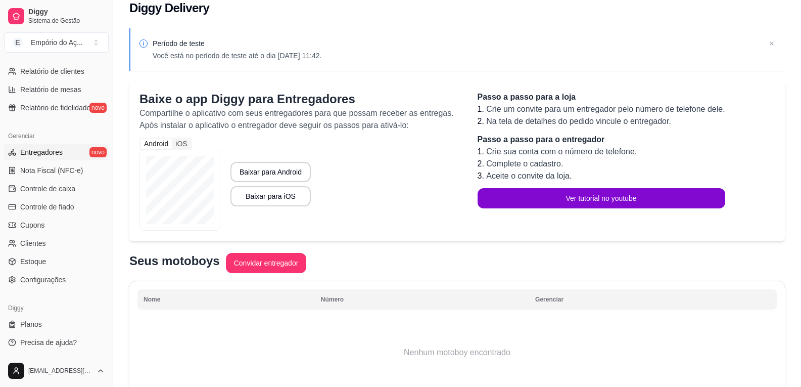
scroll to position [68, 0]
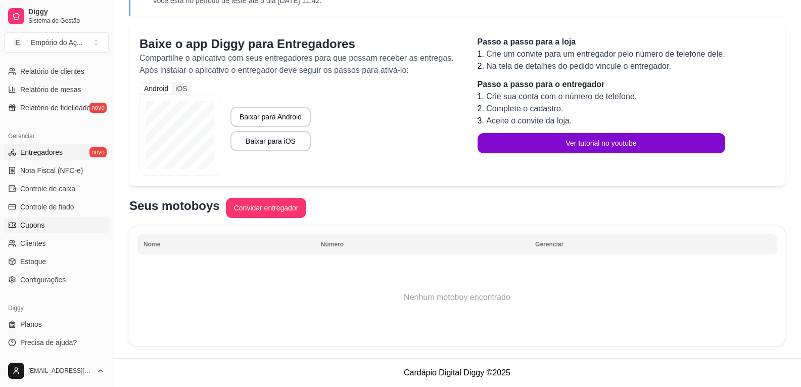
click at [67, 223] on link "Cupons" at bounding box center [56, 225] width 105 height 16
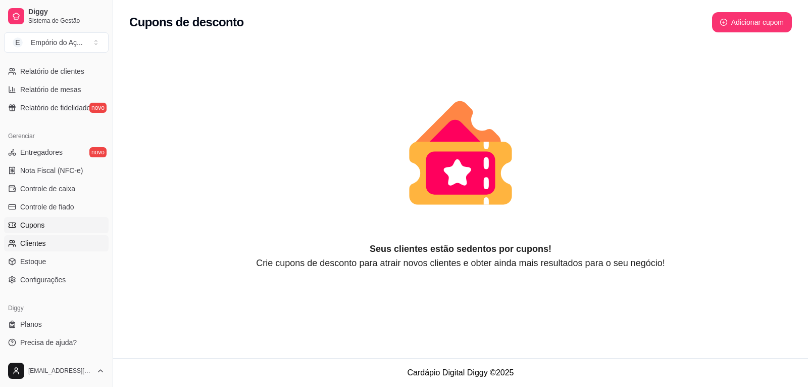
click at [68, 244] on link "Clientes" at bounding box center [56, 243] width 105 height 16
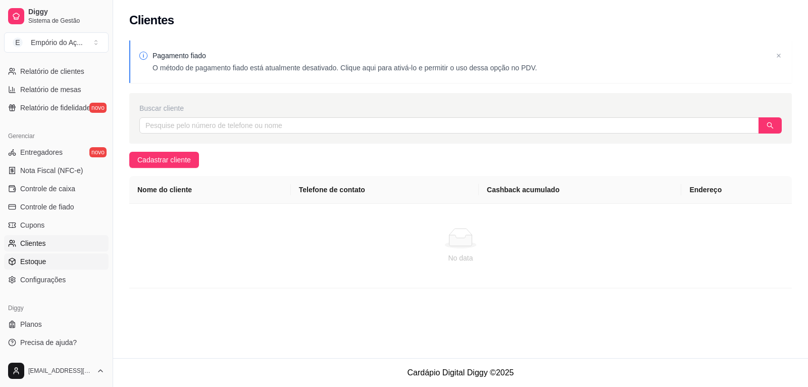
click at [63, 260] on link "Estoque" at bounding box center [56, 261] width 105 height 16
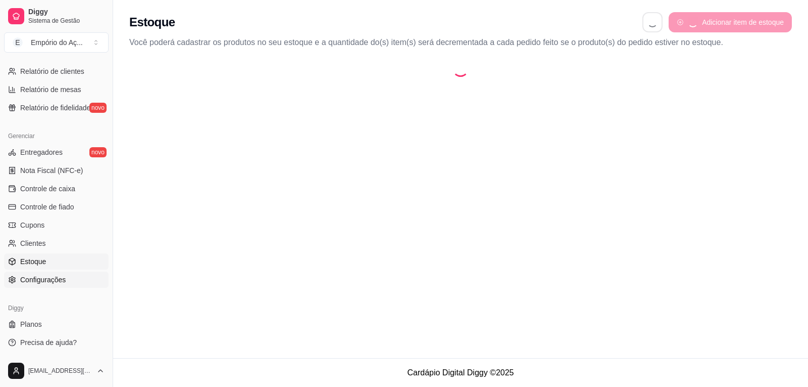
select select "QUANTITY_ORDER"
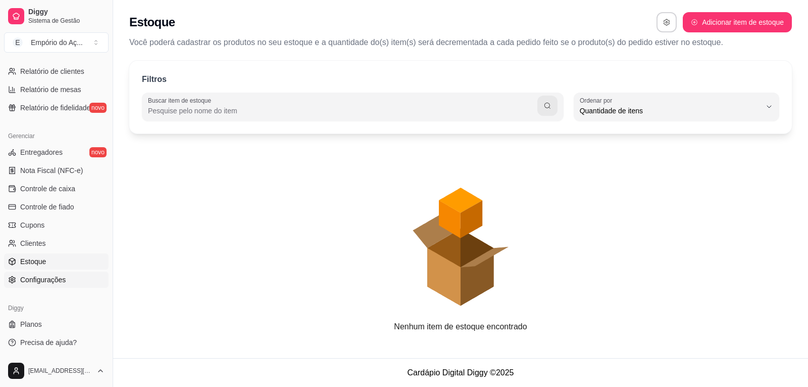
scroll to position [10, 0]
click at [62, 284] on span "Configurações" at bounding box center [42, 279] width 45 height 10
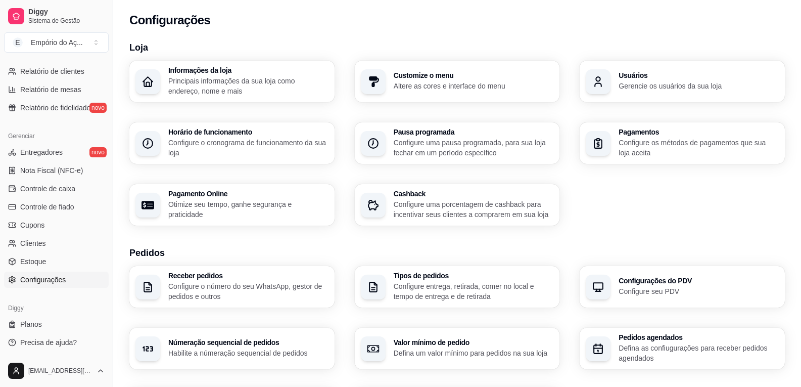
click at [216, 69] on h3 "Informações da loja" at bounding box center [248, 70] width 160 height 7
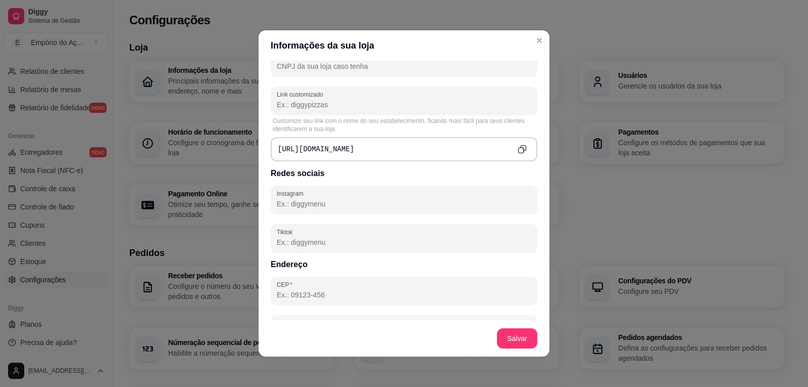
scroll to position [404, 0]
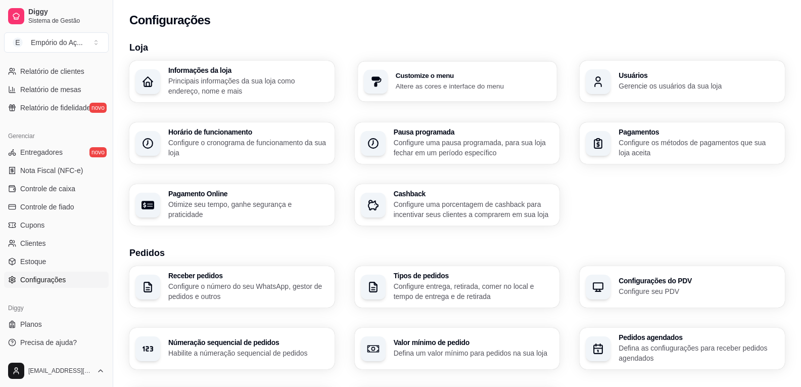
click at [414, 76] on h3 "Customize o menu" at bounding box center [472, 75] width 155 height 7
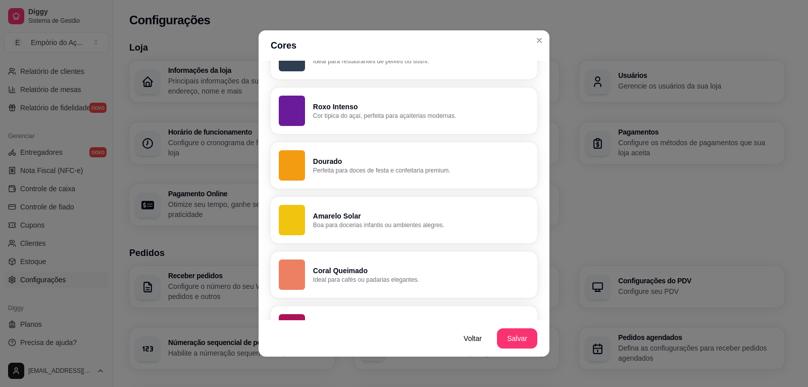
scroll to position [551, 0]
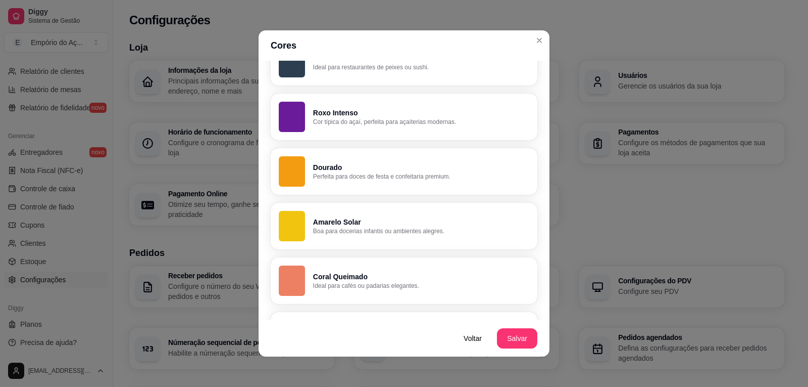
click at [376, 118] on p "Cor típica do açaí, perfeita para açaíterias modernas." at bounding box center [421, 122] width 216 height 8
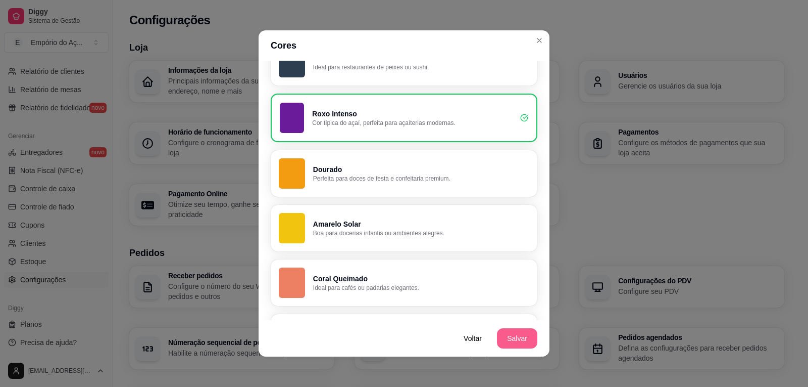
click at [525, 339] on button "Salvar" at bounding box center [517, 338] width 40 height 20
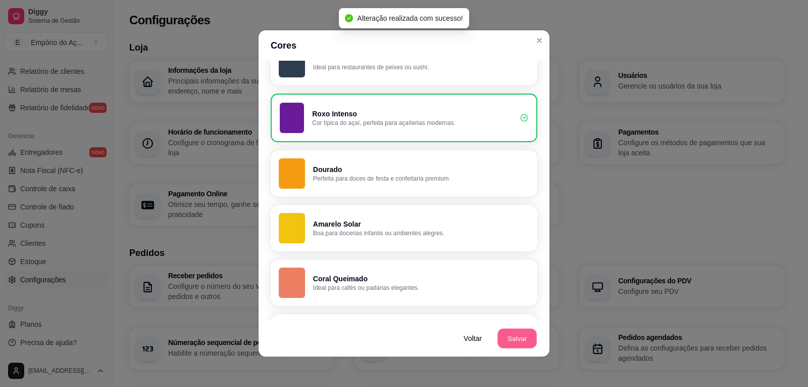
click at [531, 341] on button "Salvar" at bounding box center [517, 338] width 39 height 20
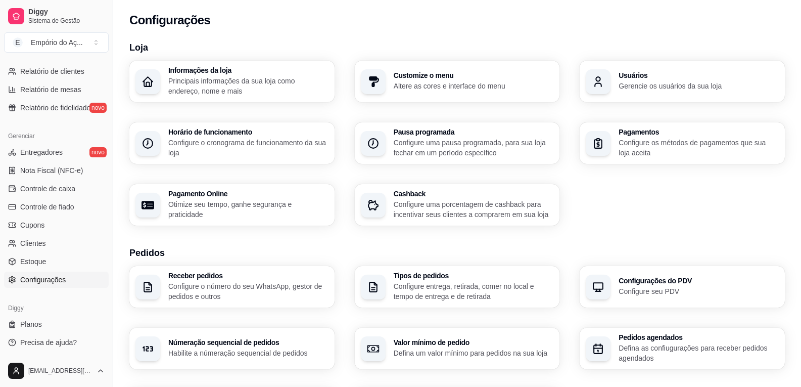
click at [236, 69] on h3 "Informações da loja" at bounding box center [248, 70] width 160 height 7
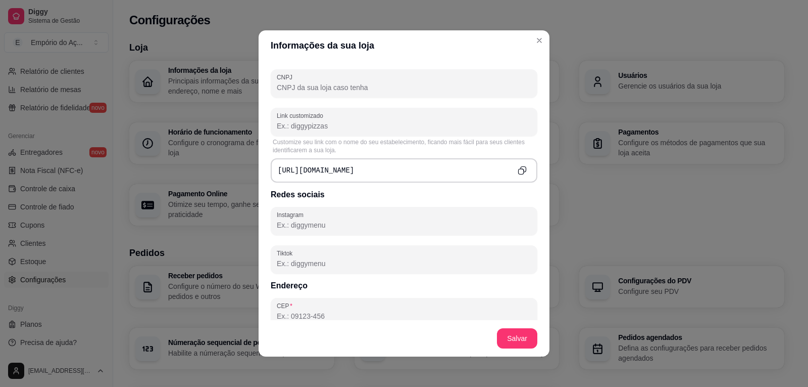
scroll to position [354, 0]
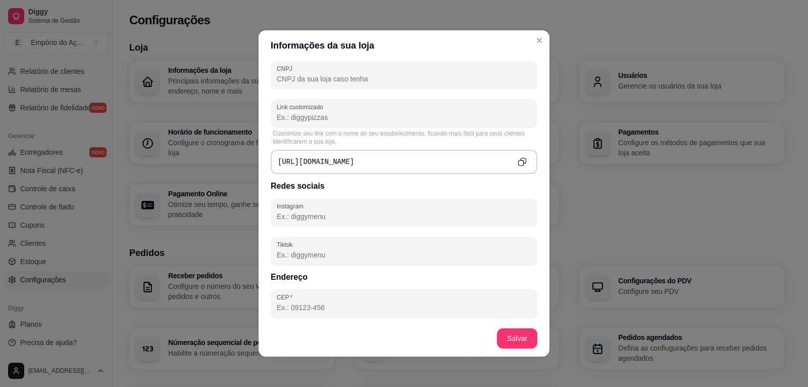
click at [373, 158] on div "[URL][DOMAIN_NAME]" at bounding box center [404, 162] width 267 height 24
click at [385, 158] on div "[URL][DOMAIN_NAME]" at bounding box center [404, 162] width 267 height 24
click at [360, 157] on div "[URL][DOMAIN_NAME]" at bounding box center [404, 162] width 267 height 24
click at [458, 161] on div "[URL][DOMAIN_NAME]" at bounding box center [404, 162] width 267 height 24
click at [518, 163] on icon "Copy to clipboard" at bounding box center [522, 161] width 9 height 9
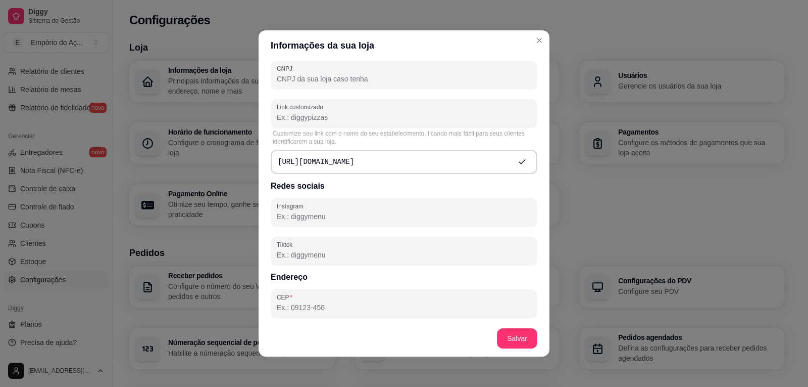
click at [315, 165] on pre "[URL][DOMAIN_NAME]" at bounding box center [316, 162] width 76 height 10
click at [352, 161] on div "[URL][DOMAIN_NAME]" at bounding box center [404, 162] width 267 height 24
drag, startPoint x: 327, startPoint y: 160, endPoint x: 392, endPoint y: 163, distance: 65.3
click at [392, 163] on div "[URL][DOMAIN_NAME]" at bounding box center [404, 162] width 267 height 24
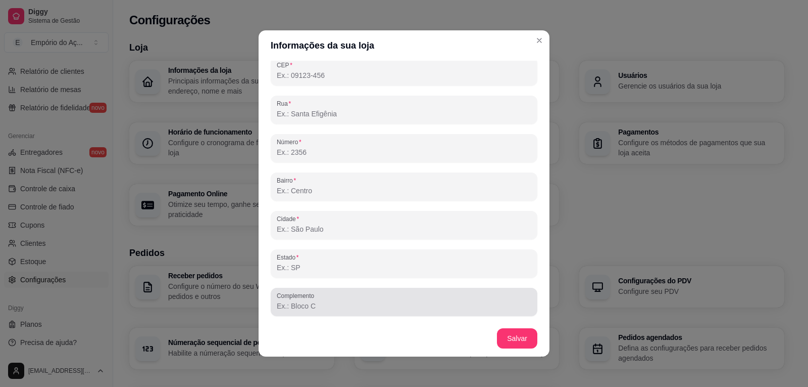
scroll to position [2, 0]
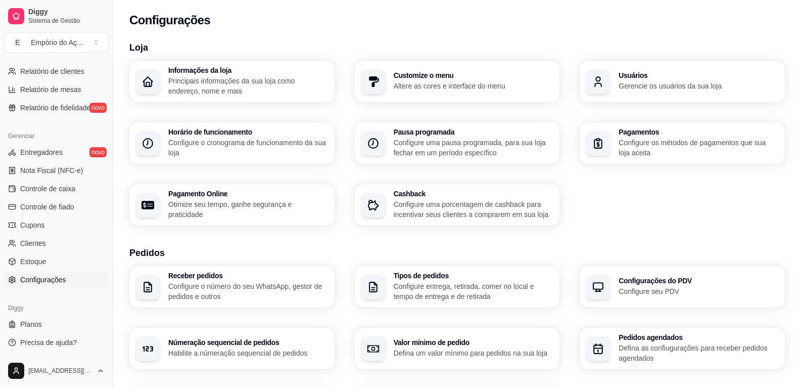
click at [247, 129] on h3 "Horário de funcionamento" at bounding box center [248, 131] width 160 height 7
click at [449, 146] on p "Configure uma pausa programada, para sua loja fechar em um período específico" at bounding box center [474, 147] width 160 height 20
click at [263, 197] on h3 "Pagamento Online" at bounding box center [247, 193] width 155 height 7
select select "4.98"
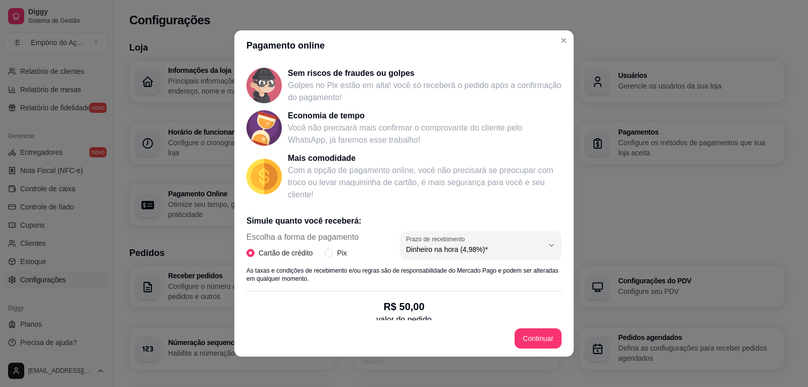
scroll to position [101, 0]
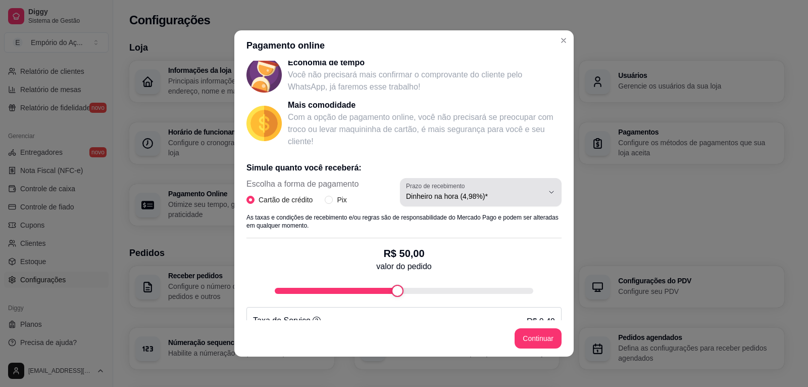
click at [416, 199] on span "Dinheiro na hora (4,98%)*" at bounding box center [474, 196] width 137 height 10
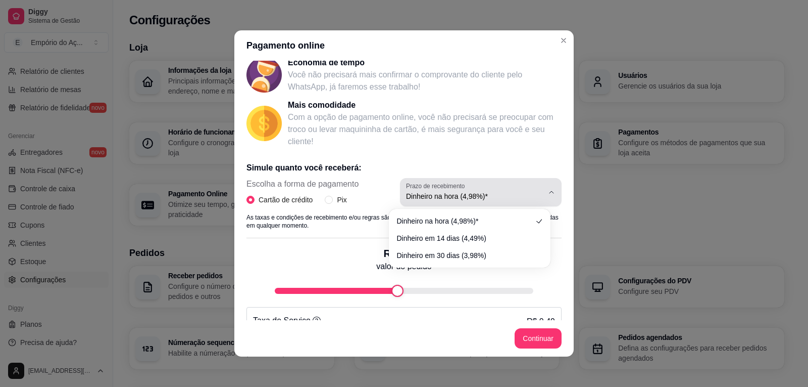
click at [418, 199] on span "Dinheiro na hora (4,98%)*" at bounding box center [474, 196] width 137 height 10
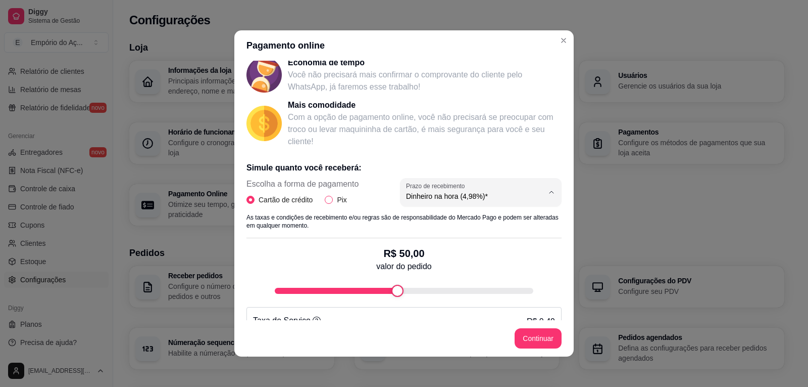
click at [333, 201] on span "Pix" at bounding box center [342, 199] width 18 height 11
click at [330, 201] on input "Pix" at bounding box center [329, 200] width 8 height 8
radio input "true"
click at [275, 199] on span "Cartão de crédito" at bounding box center [286, 199] width 62 height 11
click at [255, 199] on input "Cartão de crédito" at bounding box center [251, 200] width 8 height 8
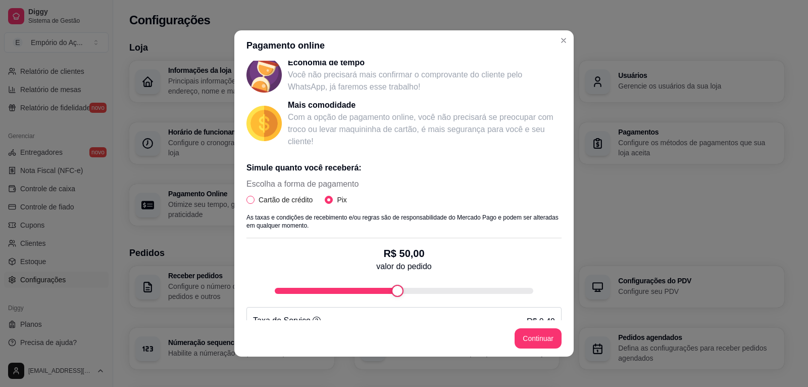
radio input "true"
radio input "false"
select select "4.98"
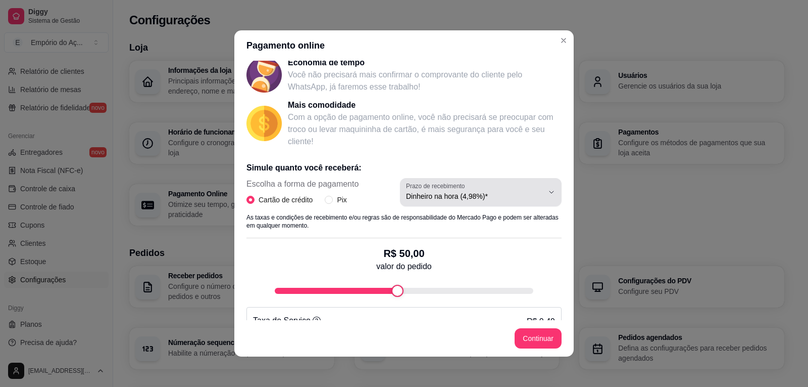
click at [443, 192] on span "Dinheiro na hora (4,98%)*" at bounding box center [474, 196] width 137 height 10
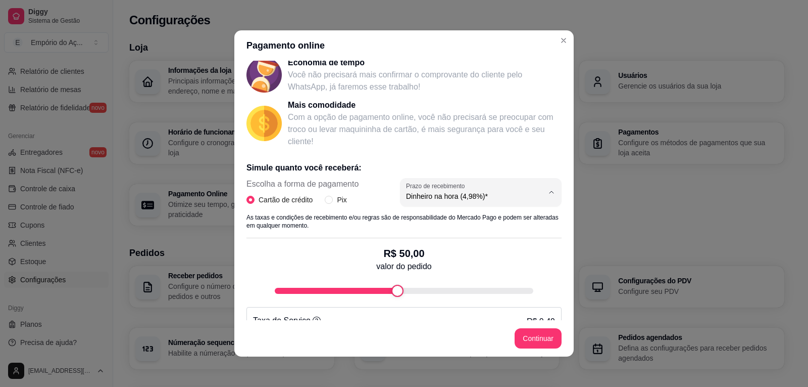
click at [369, 197] on div "Escolha a forma de pagamento Cartão de crédito Pix 4.98 Prazo de recebimento Di…" at bounding box center [404, 195] width 315 height 35
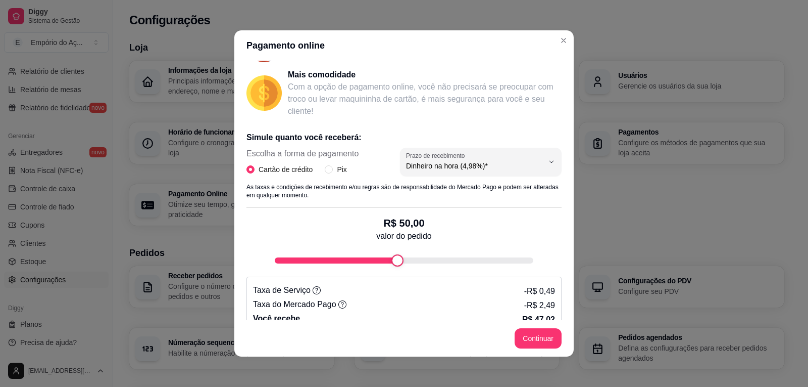
scroll to position [148, 0]
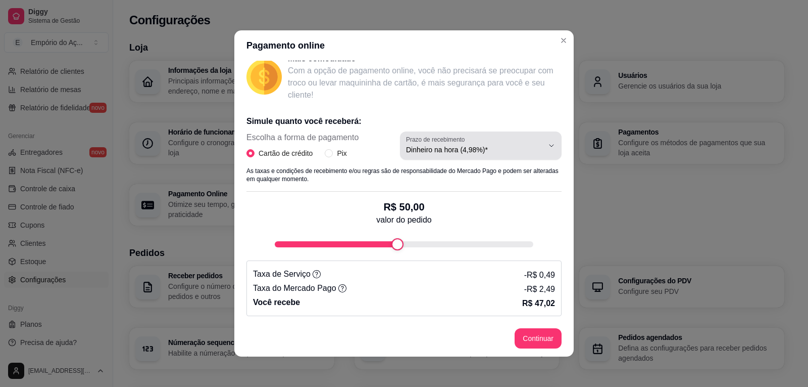
click at [417, 158] on button "Prazo de recebimento Dinheiro na hora (4,98%)*" at bounding box center [481, 145] width 162 height 28
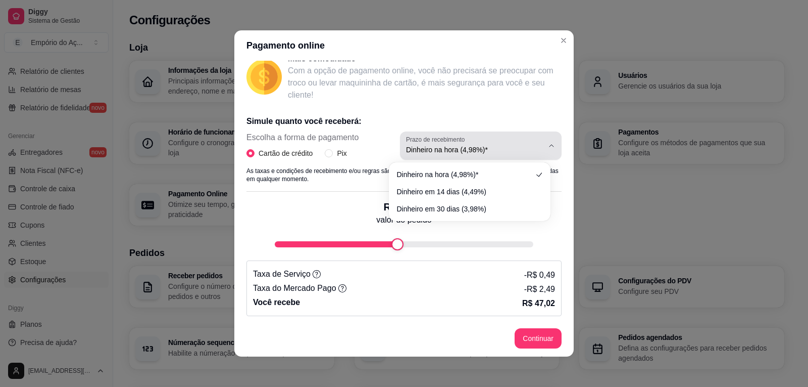
click at [418, 156] on button "Prazo de recebimento Dinheiro na hora (4,98%)*" at bounding box center [481, 145] width 162 height 28
click at [431, 147] on span "Dinheiro na hora (4,98%)*" at bounding box center [474, 150] width 137 height 10
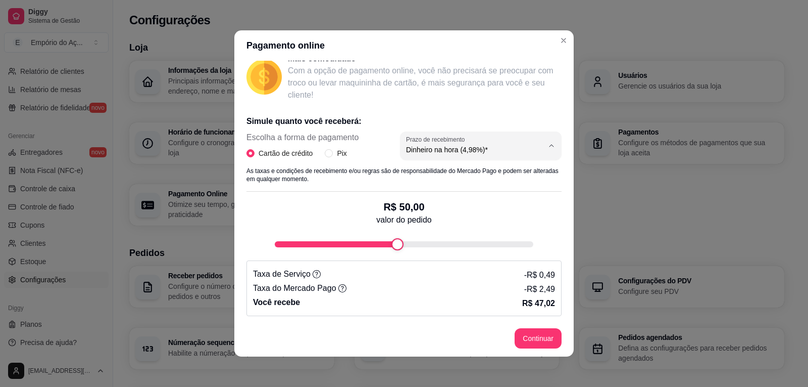
click at [343, 182] on p "As taxas e condições de recebimento e/ou regras são de responsabilidade do Merc…" at bounding box center [404, 175] width 315 height 16
click at [327, 154] on input "Pix" at bounding box center [329, 153] width 8 height 8
radio input "true"
radio input "false"
drag, startPoint x: 536, startPoint y: 292, endPoint x: 559, endPoint y: 289, distance: 23.4
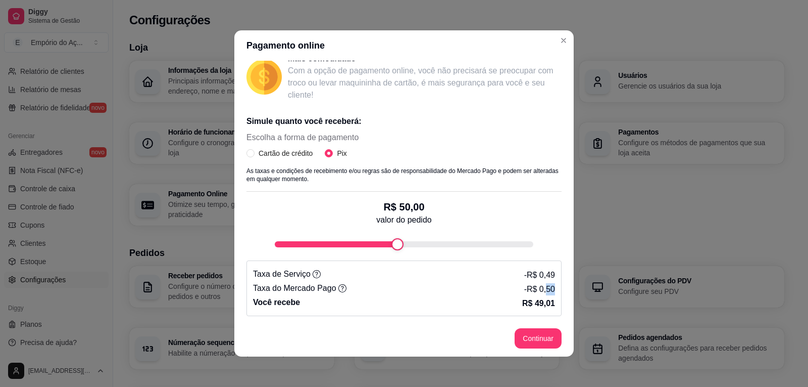
click at [559, 289] on div "Receba na hora em sua conta do Mercado Pago! Agora você poderá receber pagament…" at bounding box center [404, 190] width 340 height 259
click at [527, 269] on p "- R$ 0,49" at bounding box center [540, 275] width 31 height 12
click at [533, 280] on p "- R$ 0,49" at bounding box center [540, 275] width 31 height 12
click at [533, 278] on p "- R$ 0,49" at bounding box center [540, 275] width 31 height 12
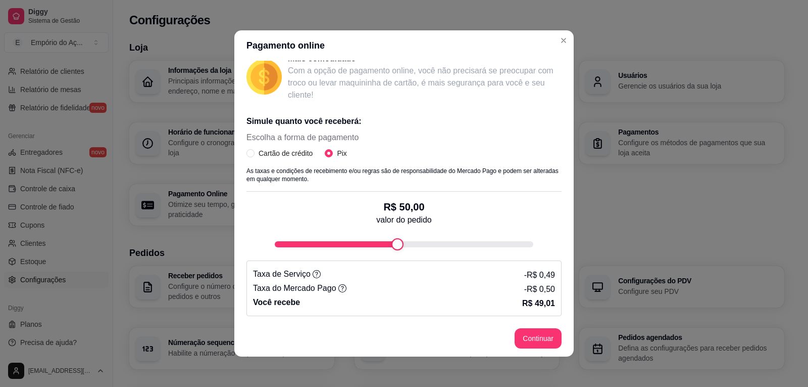
click at [313, 276] on icon at bounding box center [317, 274] width 8 height 8
